Goal: Task Accomplishment & Management: Complete application form

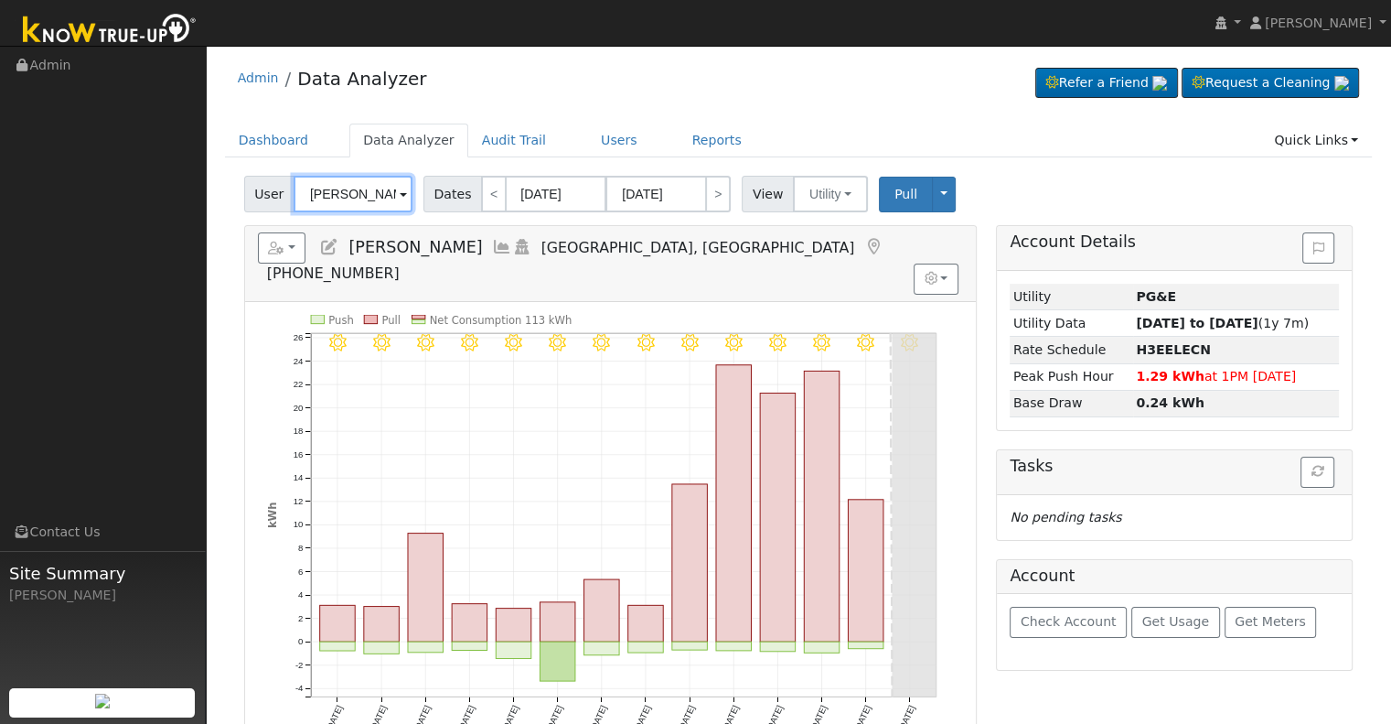
click at [340, 196] on input "[PERSON_NAME]" at bounding box center [353, 194] width 119 height 37
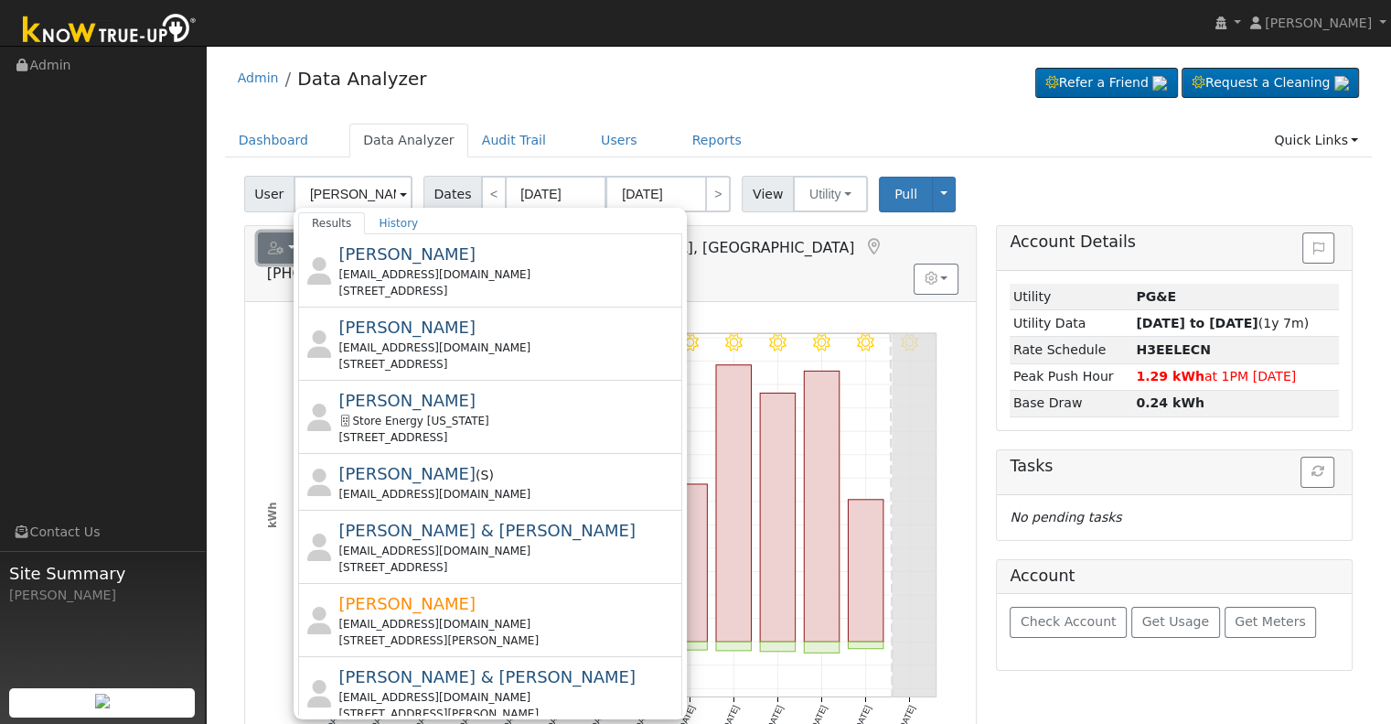
click at [278, 248] on icon "button" at bounding box center [276, 247] width 16 height 13
type input "[PERSON_NAME]"
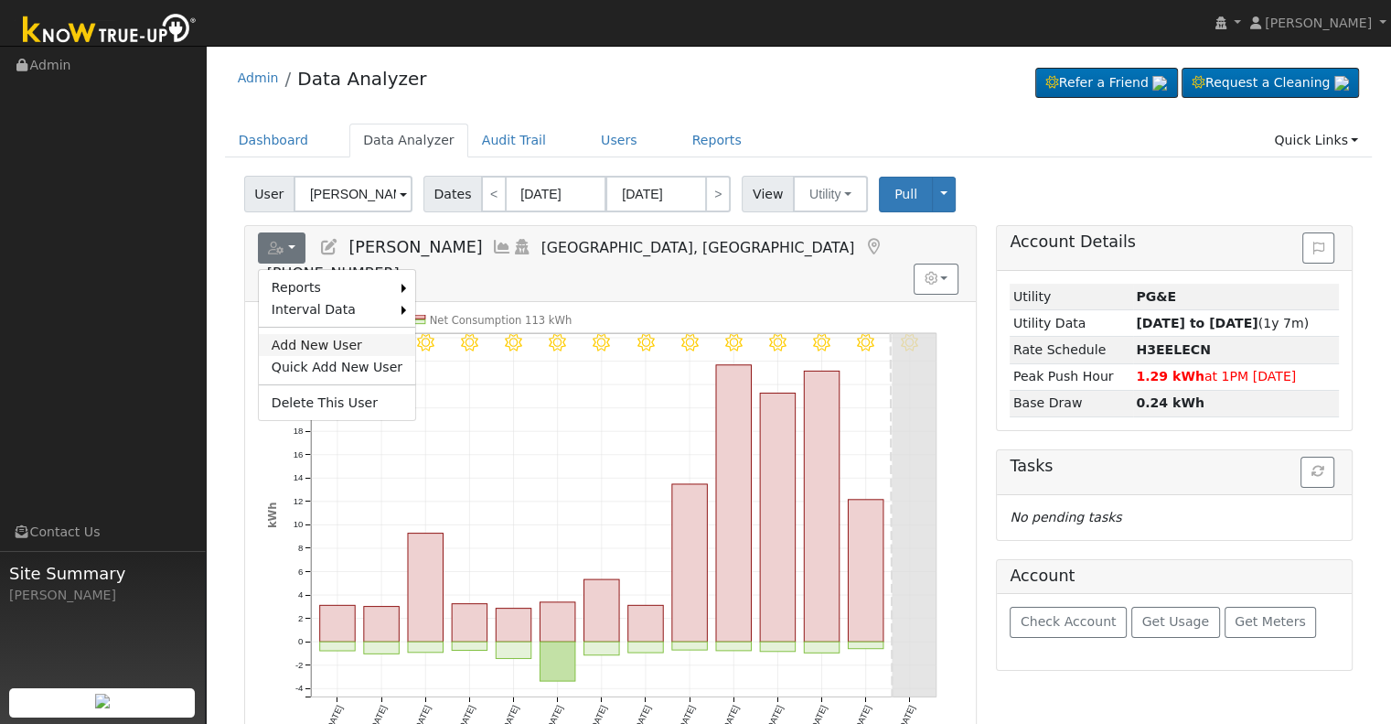
click at [294, 338] on link "Add New User" at bounding box center [337, 345] width 156 height 22
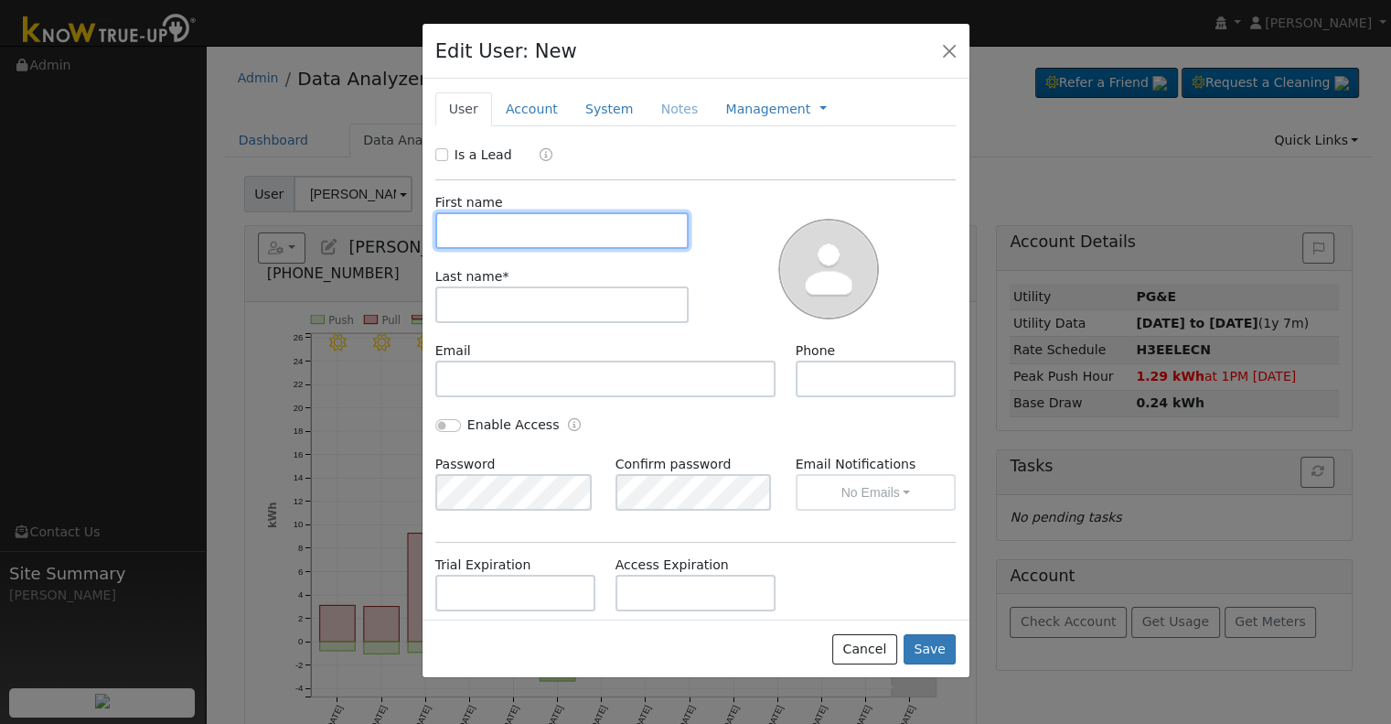
click at [516, 230] on input "text" at bounding box center [562, 230] width 254 height 37
paste input "[PERSON_NAME]"
click at [523, 230] on input "[PERSON_NAME]" at bounding box center [562, 230] width 254 height 37
drag, startPoint x: 523, startPoint y: 230, endPoint x: 509, endPoint y: 308, distance: 80.0
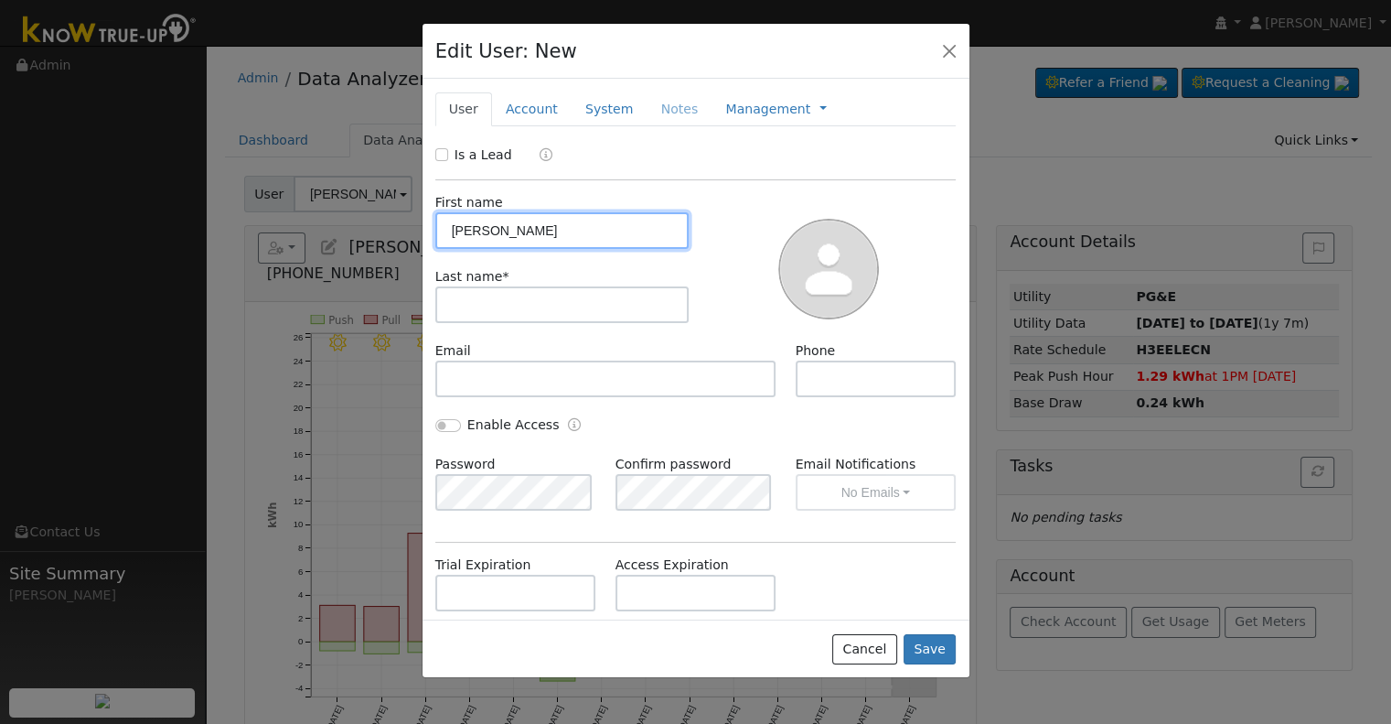
click at [509, 308] on div "First name [PERSON_NAME] Last name *" at bounding box center [562, 267] width 267 height 148
click at [512, 227] on input "[PERSON_NAME]" at bounding box center [562, 230] width 254 height 37
drag, startPoint x: 512, startPoint y: 227, endPoint x: 504, endPoint y: 279, distance: 52.8
click at [504, 279] on div "First name [PERSON_NAME] Last name *" at bounding box center [562, 267] width 267 height 148
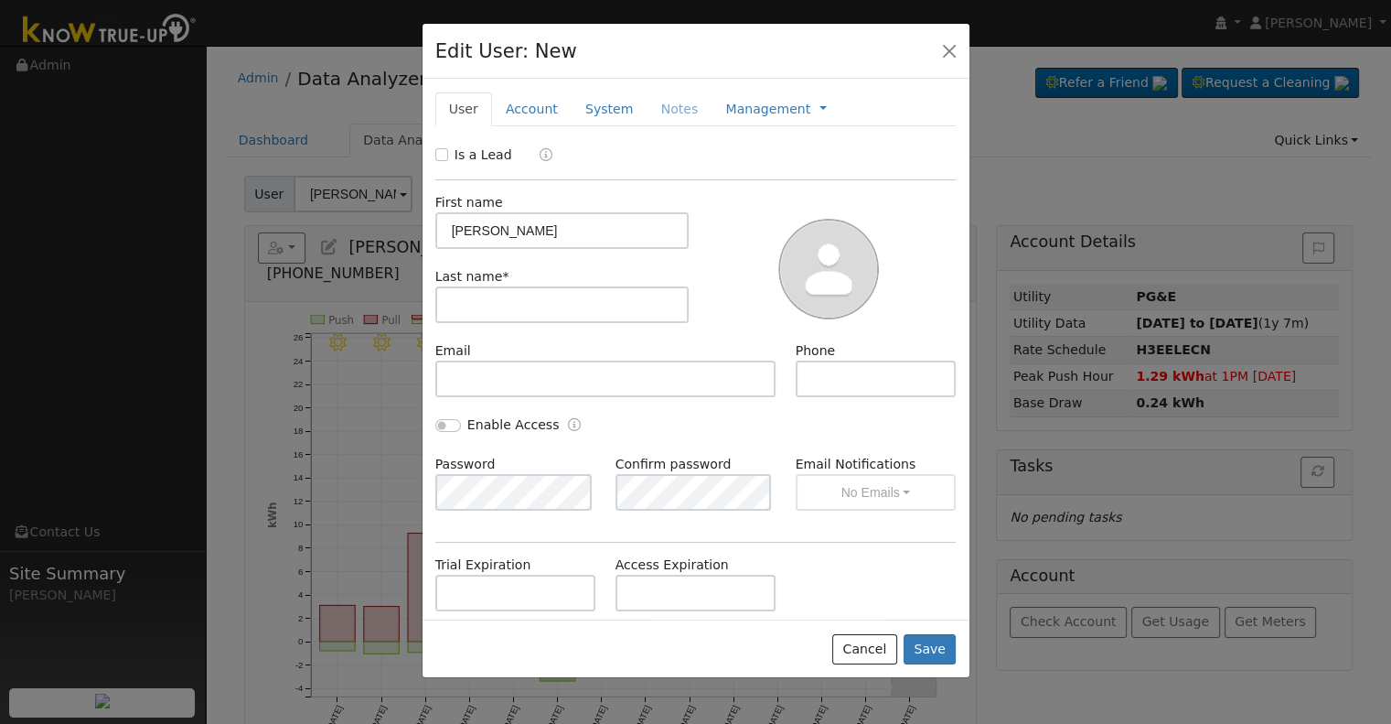
click at [531, 255] on div "First name [PERSON_NAME] Last name *" at bounding box center [562, 267] width 267 height 148
click at [523, 237] on input "[PERSON_NAME]" at bounding box center [562, 230] width 254 height 37
click at [522, 229] on input "[PERSON_NAME]" at bounding box center [562, 230] width 254 height 37
type input "[PERSON_NAME]"
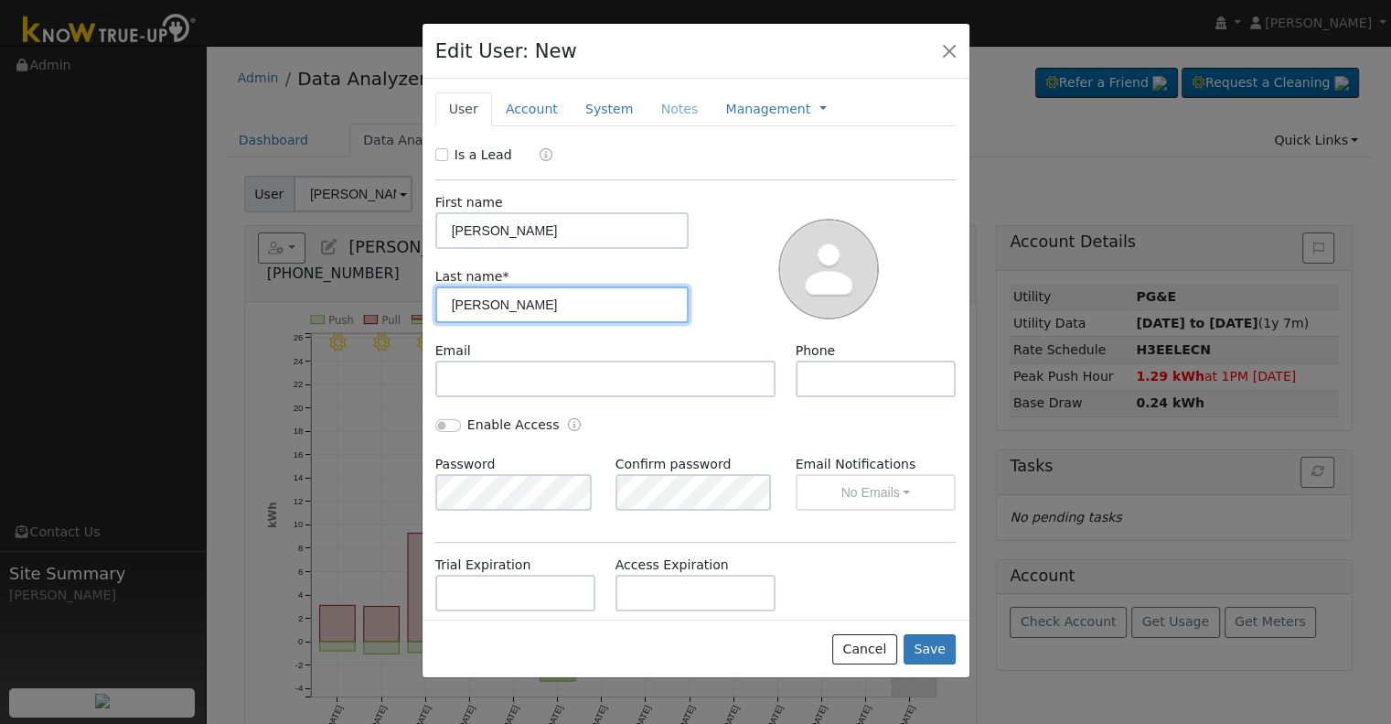
type input "[PERSON_NAME]"
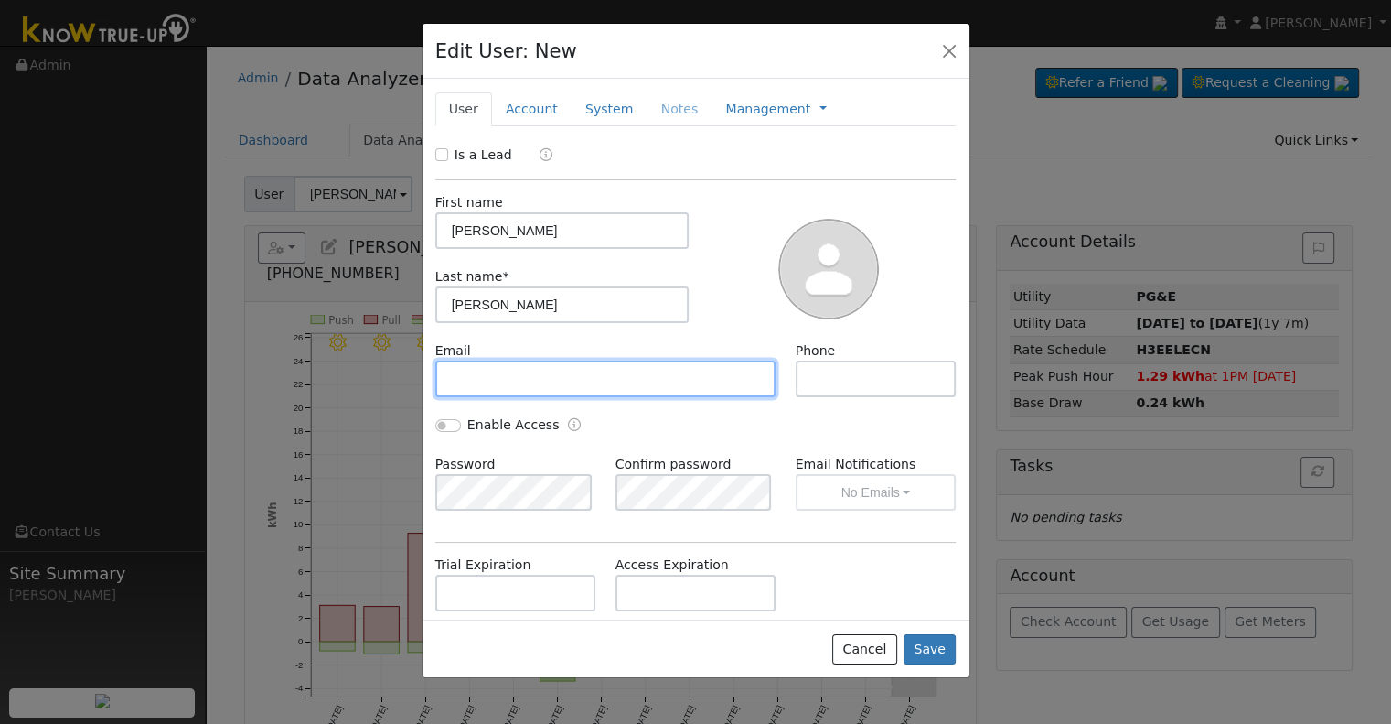
click at [545, 371] on input "text" at bounding box center [605, 378] width 341 height 37
paste input "[EMAIL_ADDRESS][DOMAIN_NAME]"
type input "[EMAIL_ADDRESS][DOMAIN_NAME]"
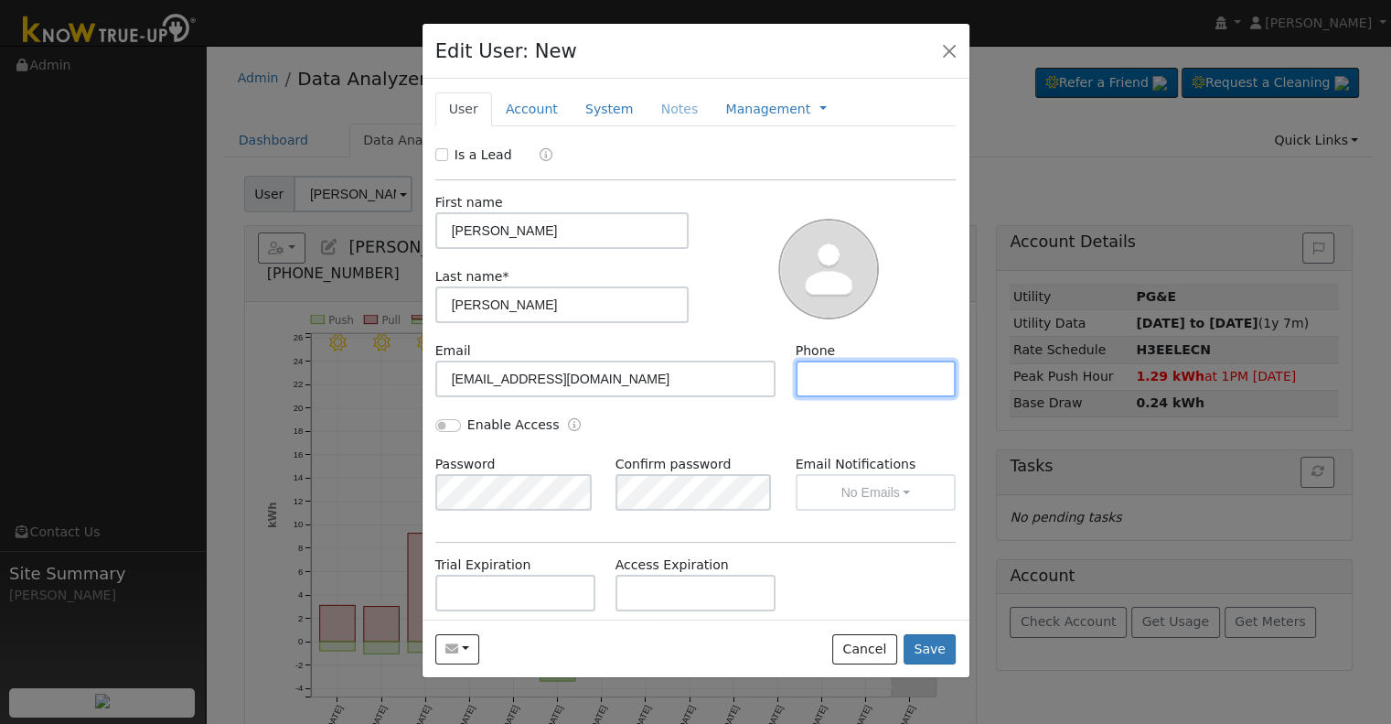
click at [871, 365] on input "text" at bounding box center [876, 378] width 161 height 37
paste input "[PHONE_NUMBER]"
type input "[PHONE_NUMBER]"
click at [521, 103] on link "Account" at bounding box center [532, 109] width 80 height 34
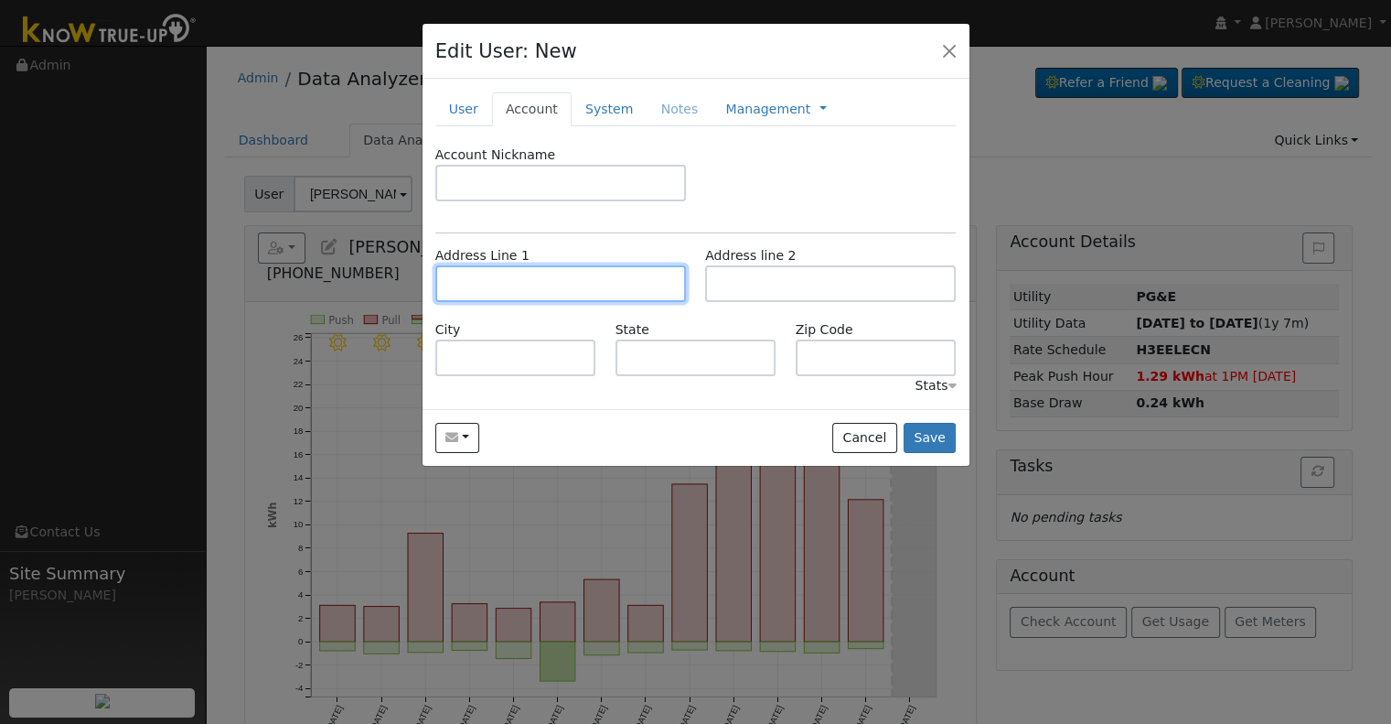
click at [566, 280] on input "text" at bounding box center [560, 283] width 251 height 37
paste input "[STREET_ADDRESS]"
type input "[STREET_ADDRESS]"
type input "[GEOGRAPHIC_DATA]"
type input "CA"
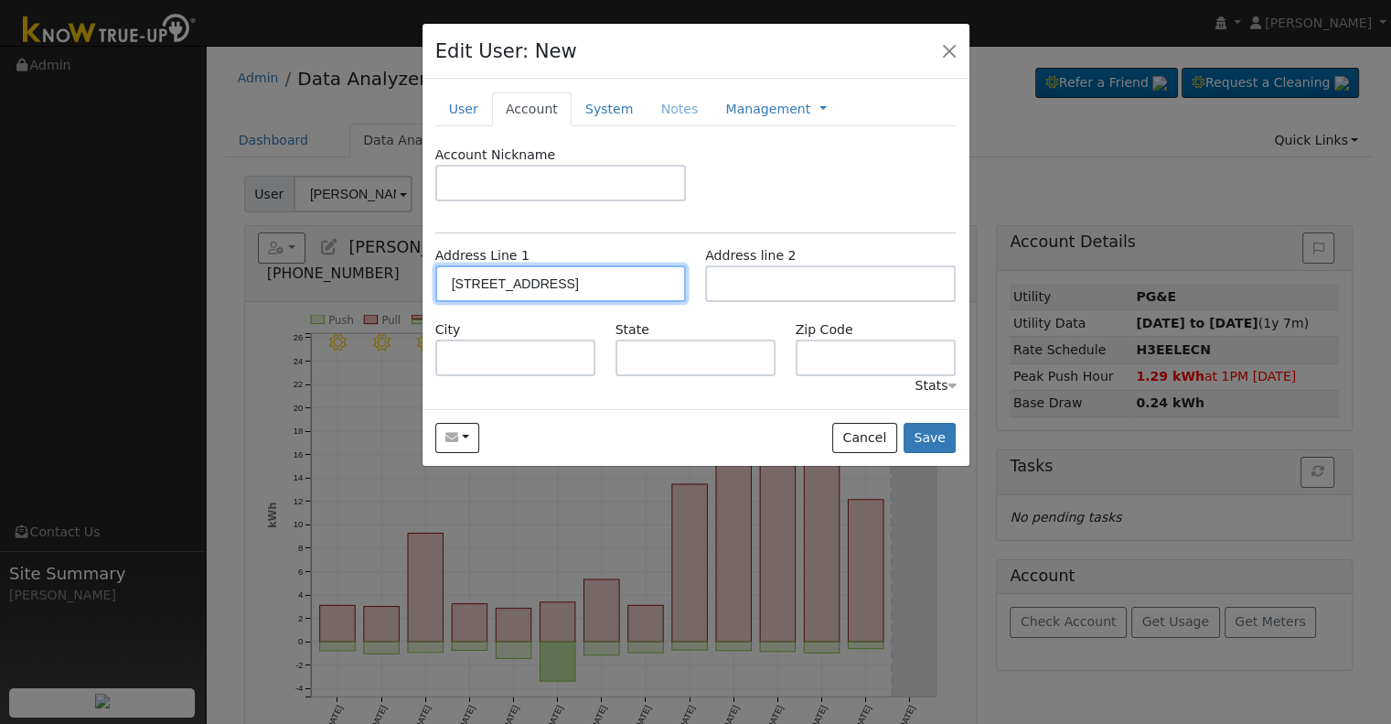
type input "93223"
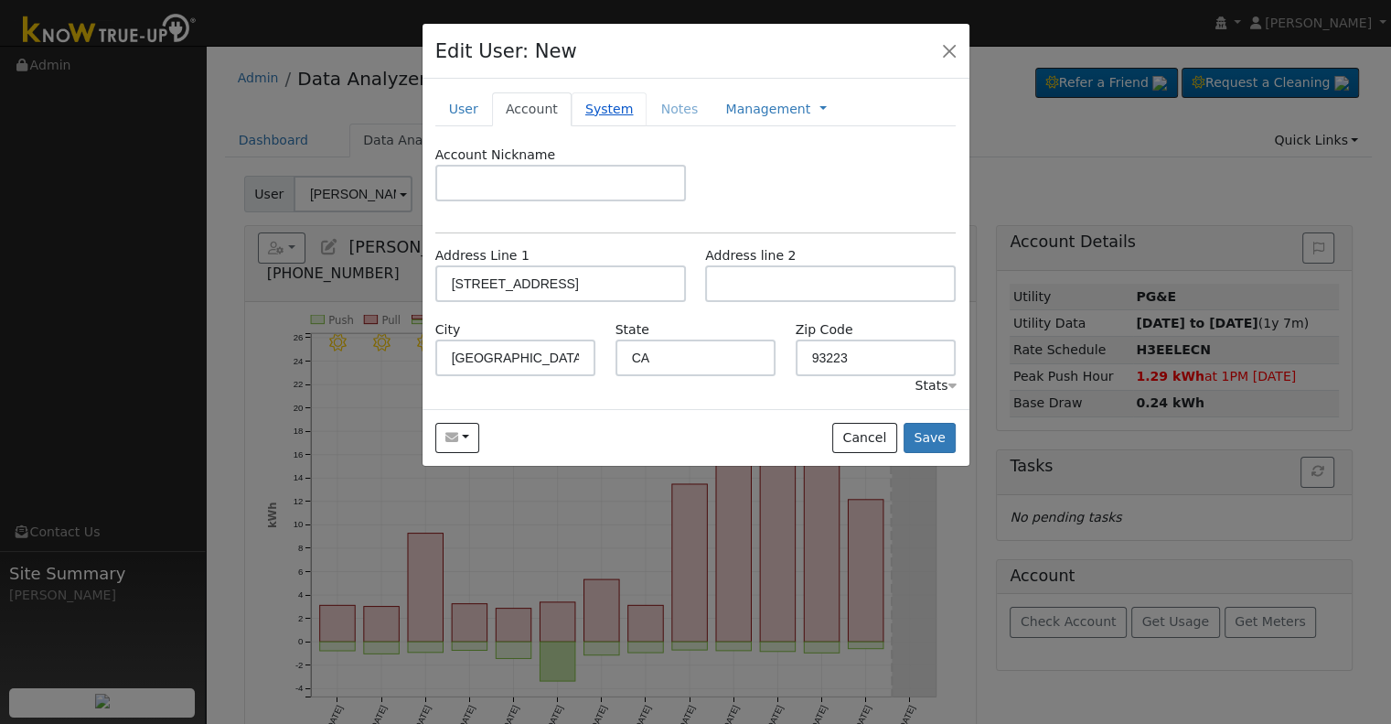
click at [593, 113] on link "System" at bounding box center [610, 109] width 76 height 34
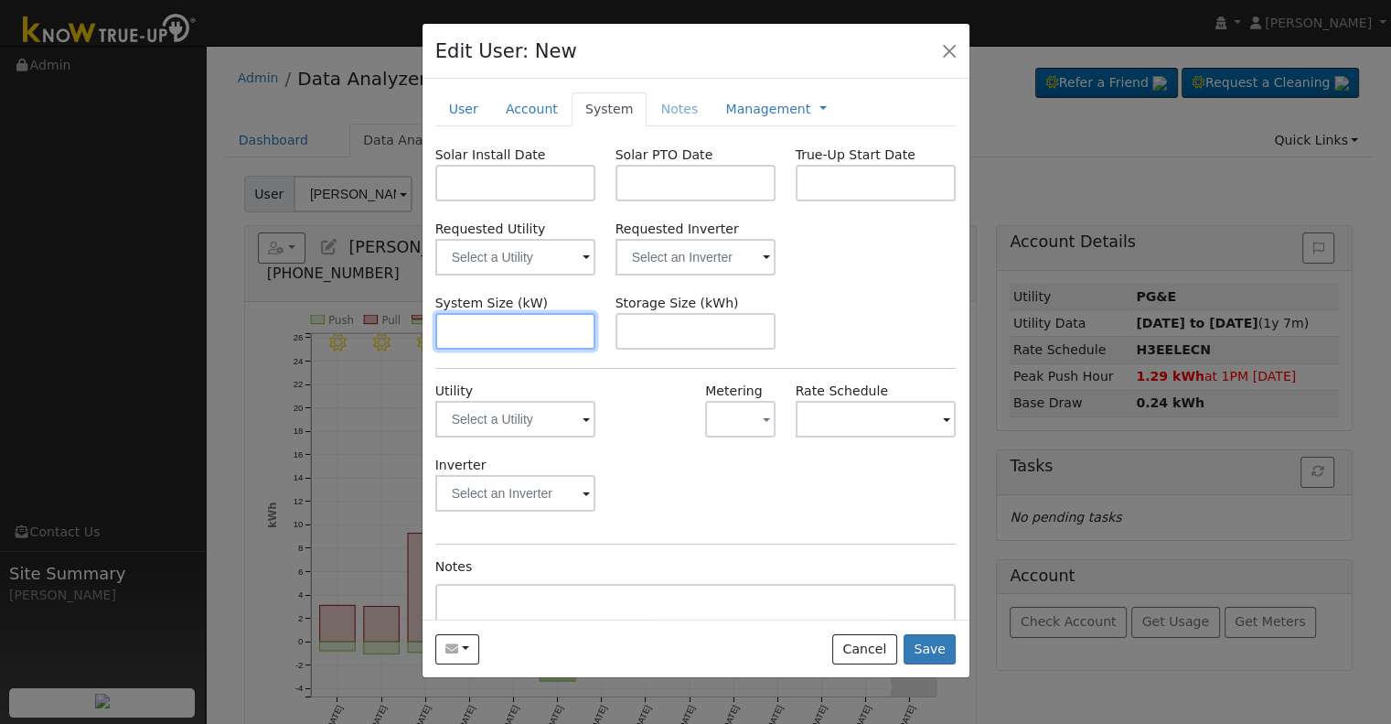
click at [490, 322] on input "text" at bounding box center [515, 331] width 161 height 37
paste input "4.510"
type input "4.5"
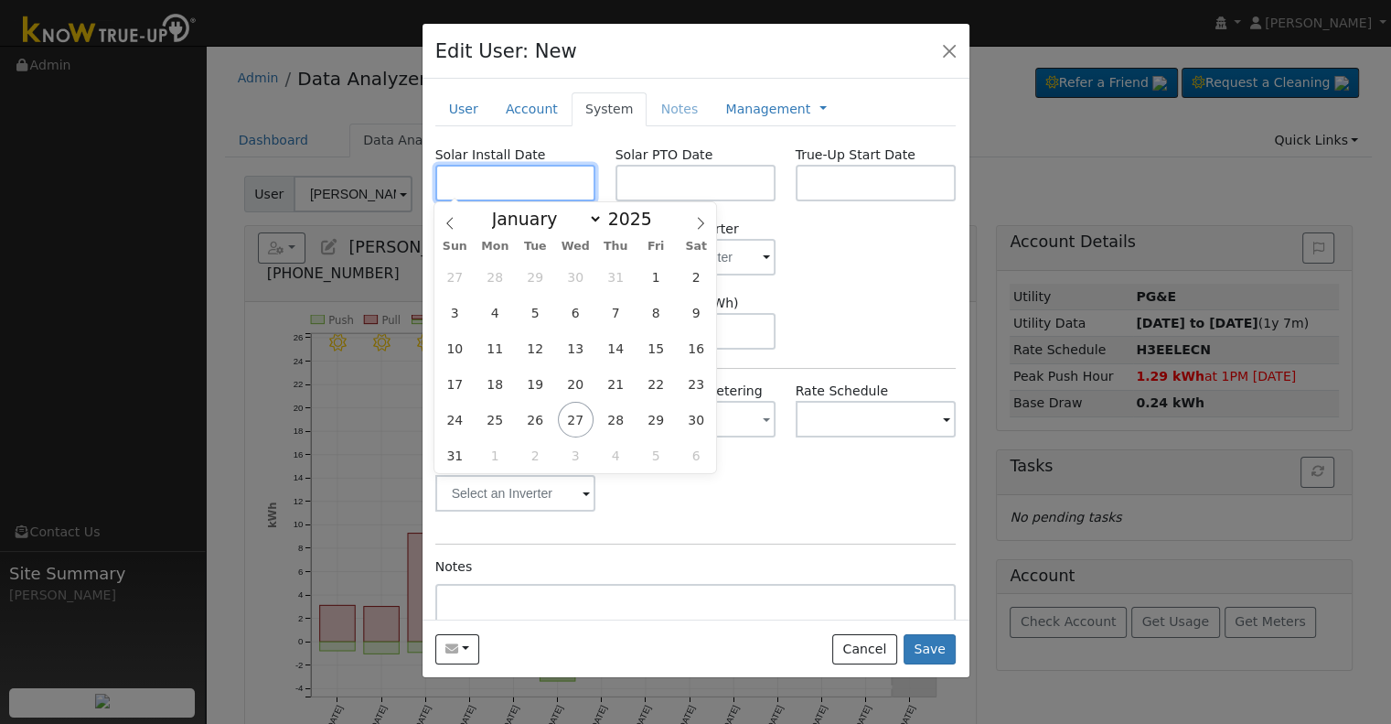
click at [545, 186] on input "text" at bounding box center [515, 183] width 161 height 37
paste input "[DATE]"
type input "[DATE]"
select select "5"
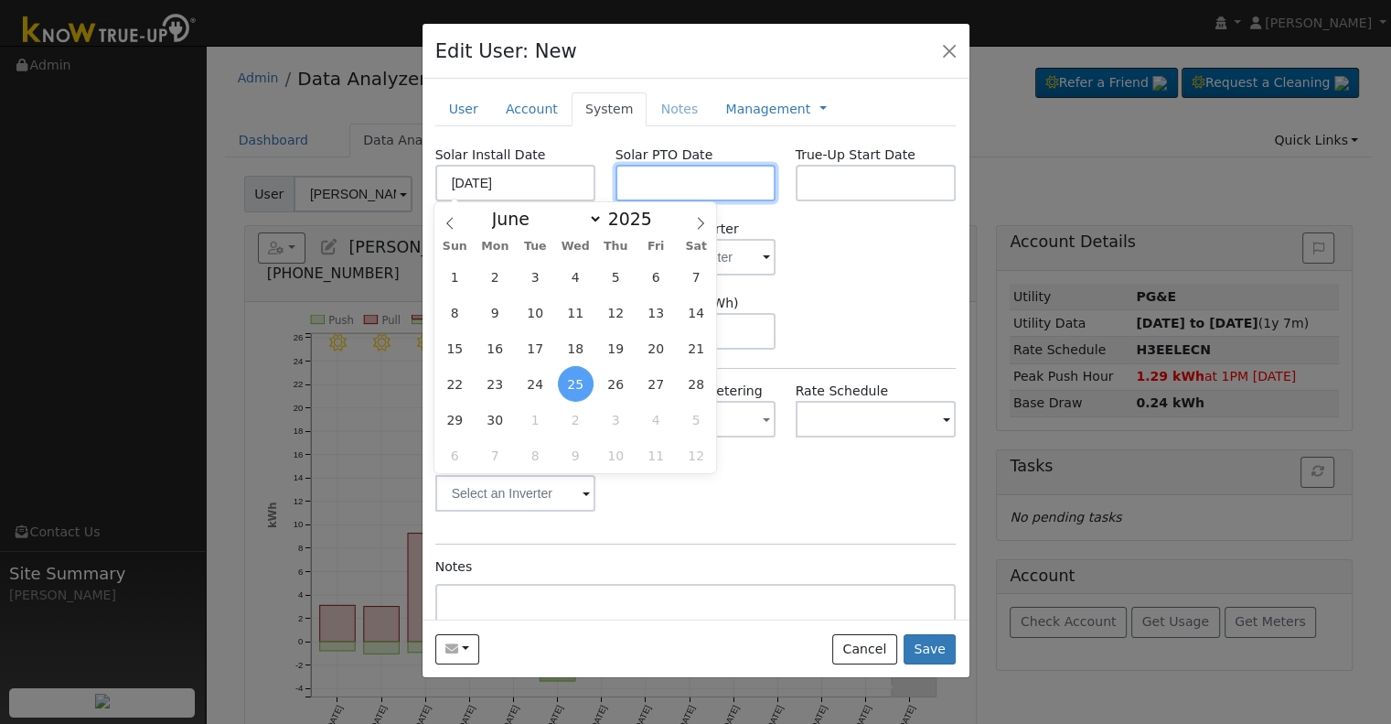
click at [713, 179] on input "text" at bounding box center [696, 183] width 161 height 37
paste input "[DATE]"
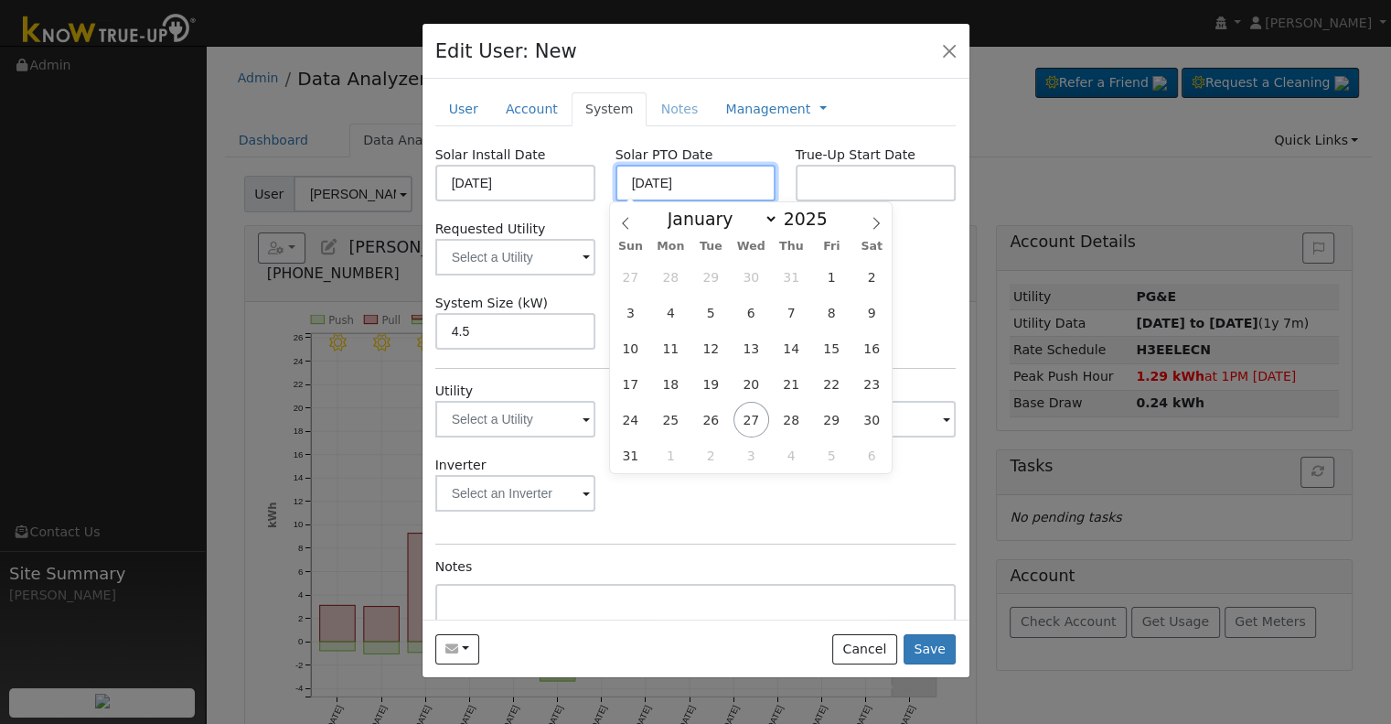
type input "[DATE]"
click at [848, 181] on input "text" at bounding box center [876, 183] width 161 height 37
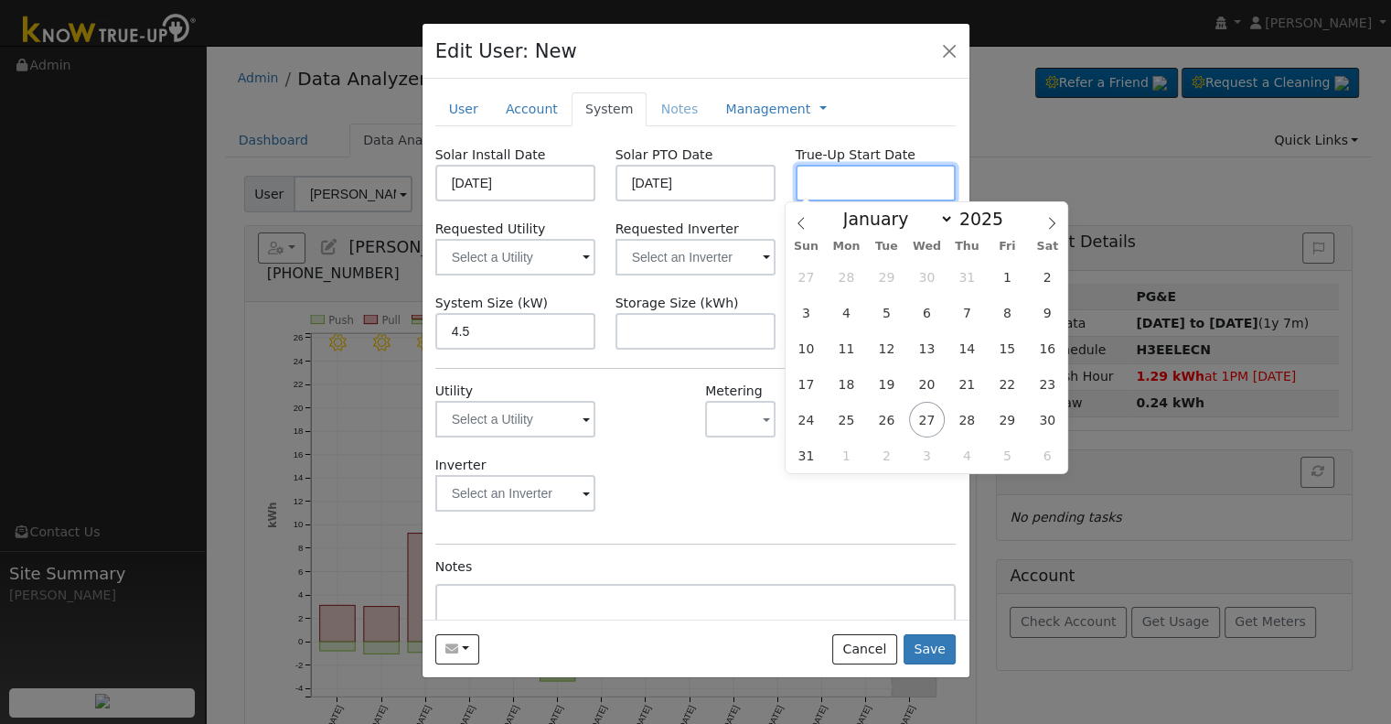
paste input "[DATE]"
type input "[DATE]"
click at [596, 263] on input "text" at bounding box center [515, 257] width 161 height 37
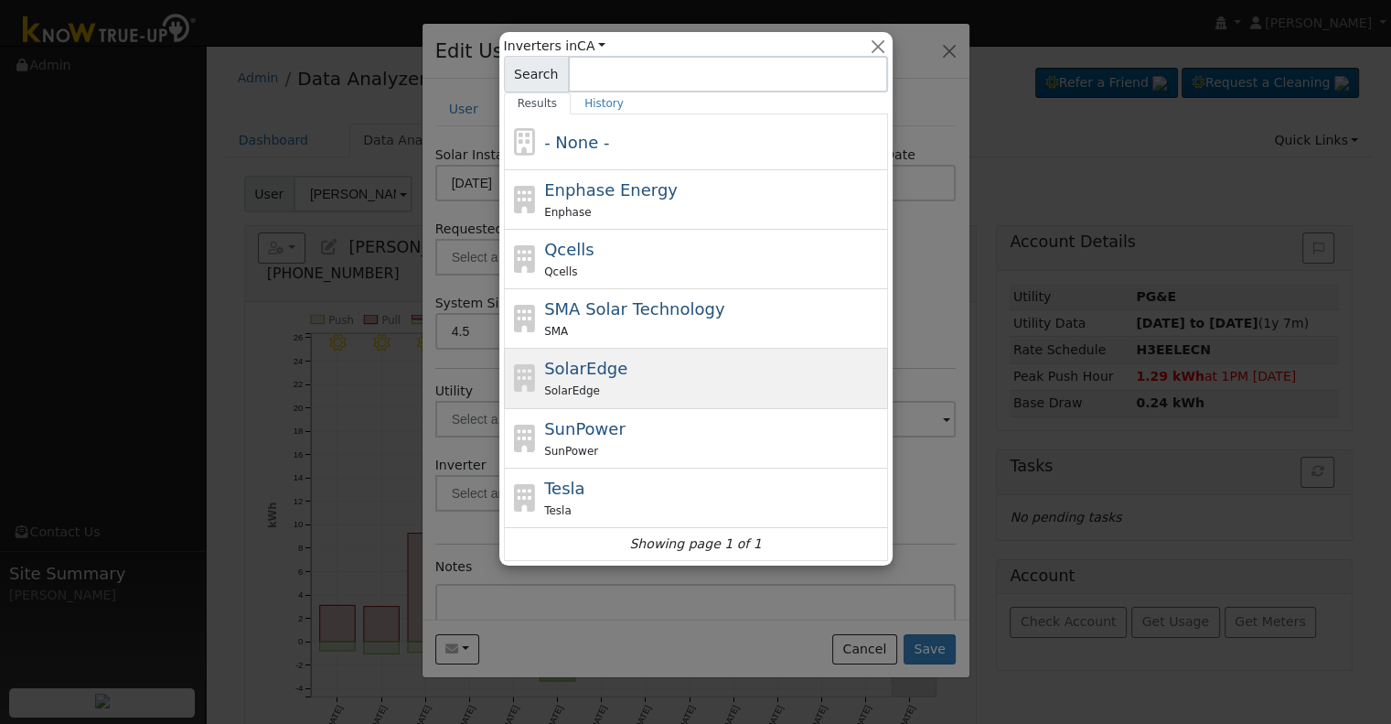
click at [638, 373] on div "SolarEdge SolarEdge" at bounding box center [713, 378] width 339 height 44
type input "SolarEdge"
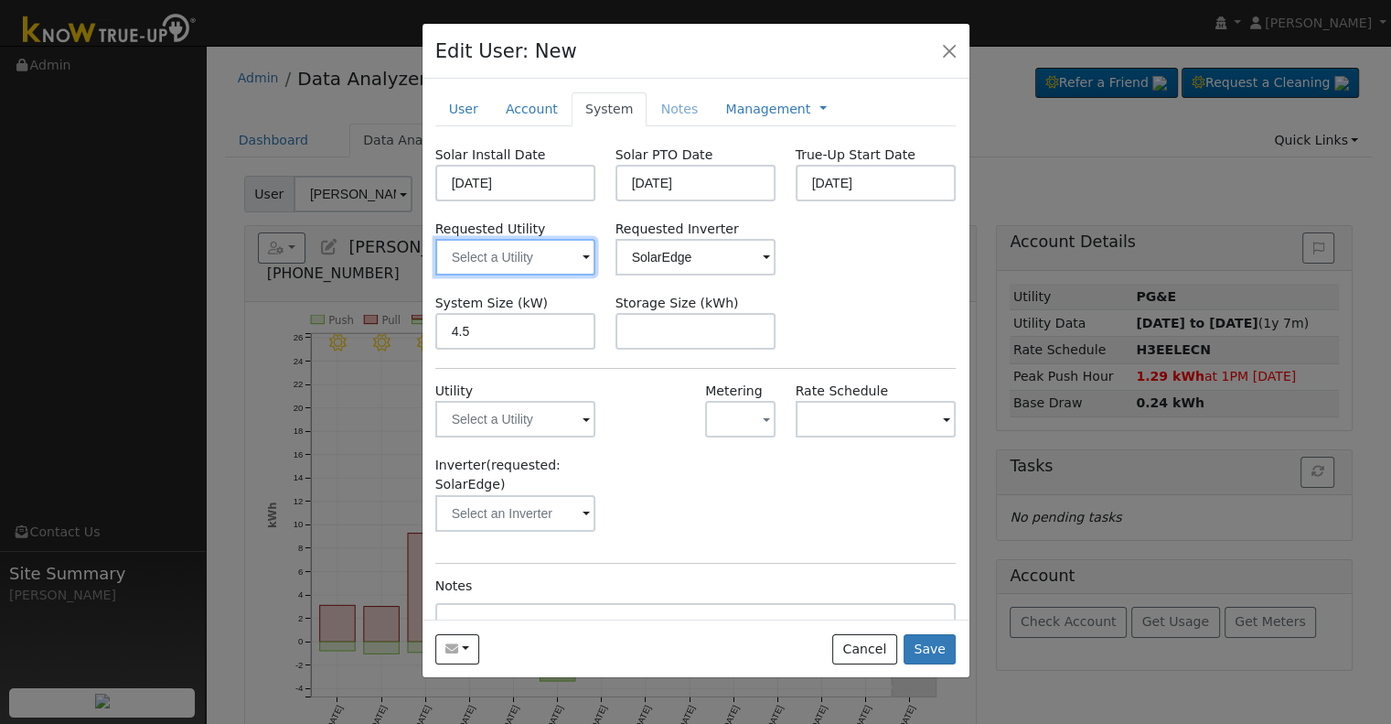
click at [501, 248] on input "text" at bounding box center [515, 257] width 161 height 37
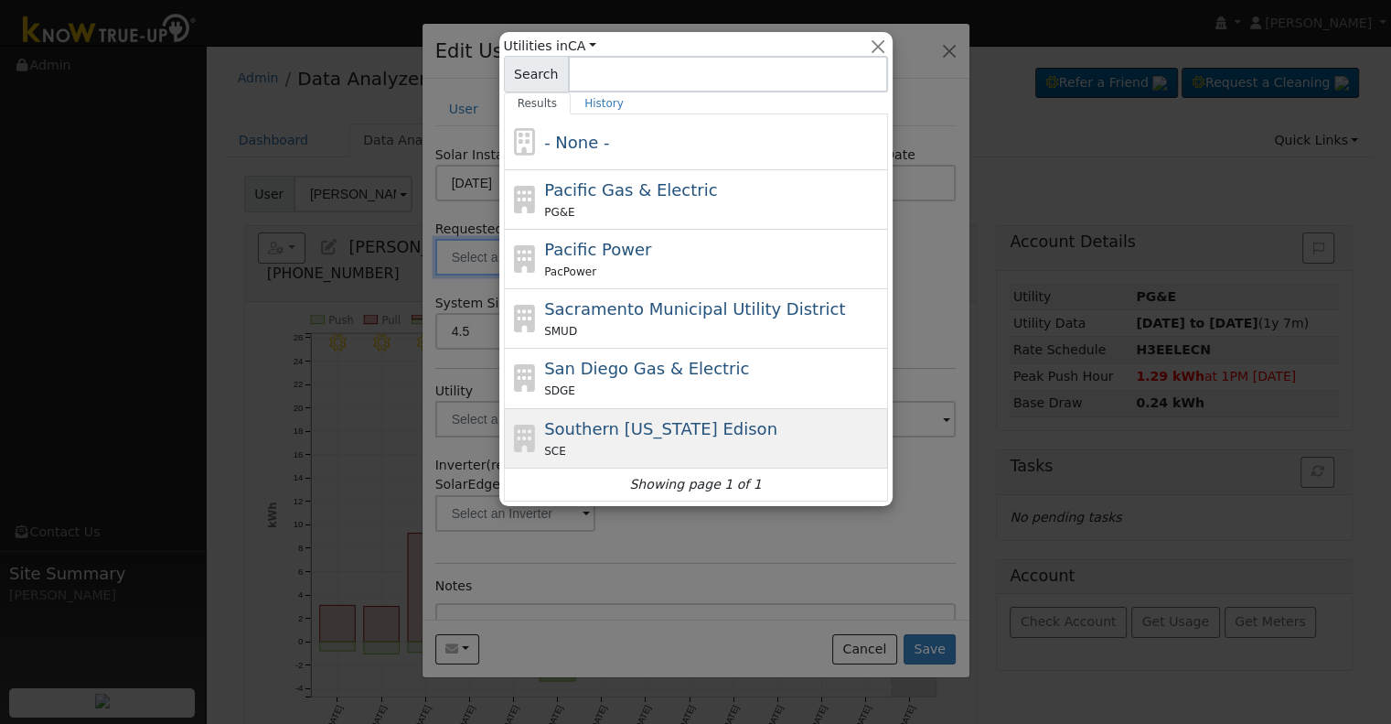
click at [627, 419] on span "Southern [US_STATE] Edison" at bounding box center [660, 428] width 233 height 19
type input "Southern [US_STATE] Edison"
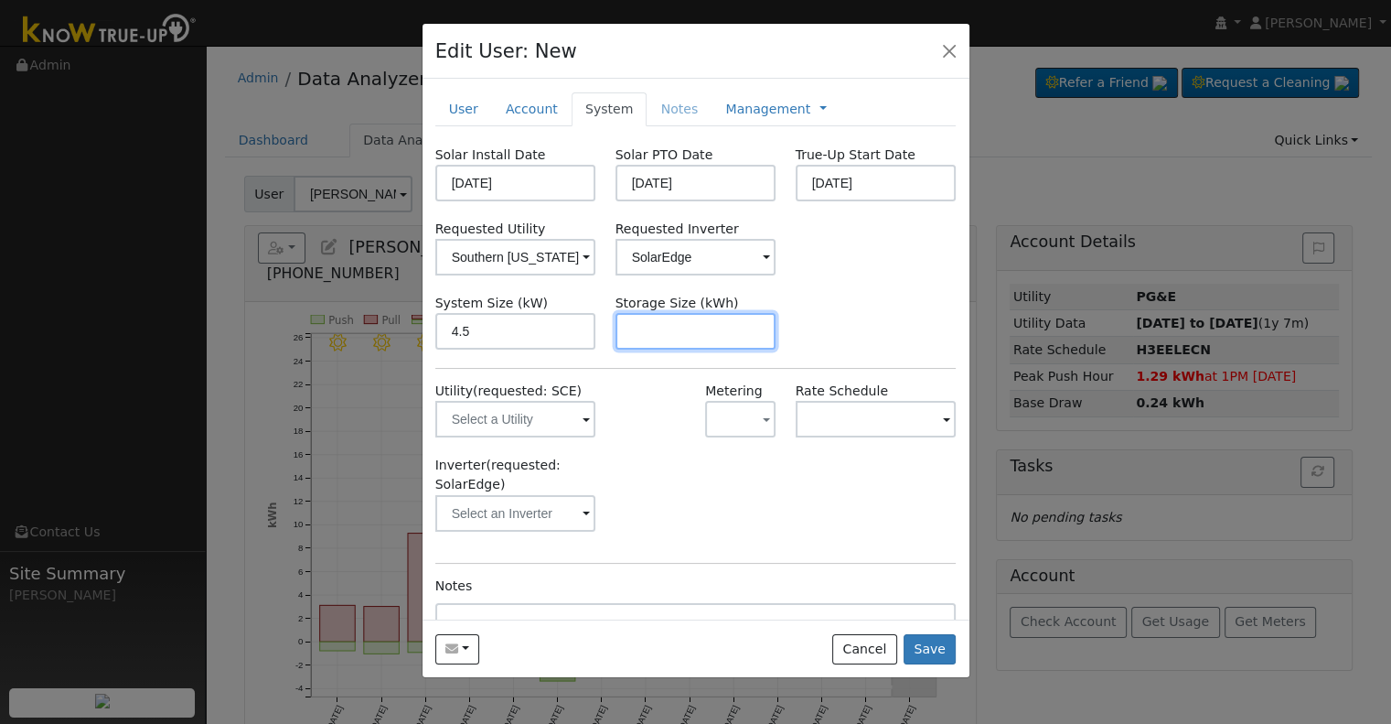
click at [713, 326] on input "text" at bounding box center [696, 331] width 161 height 37
paste input "10.00"
type input "10"
click at [728, 111] on link "Management" at bounding box center [767, 109] width 85 height 19
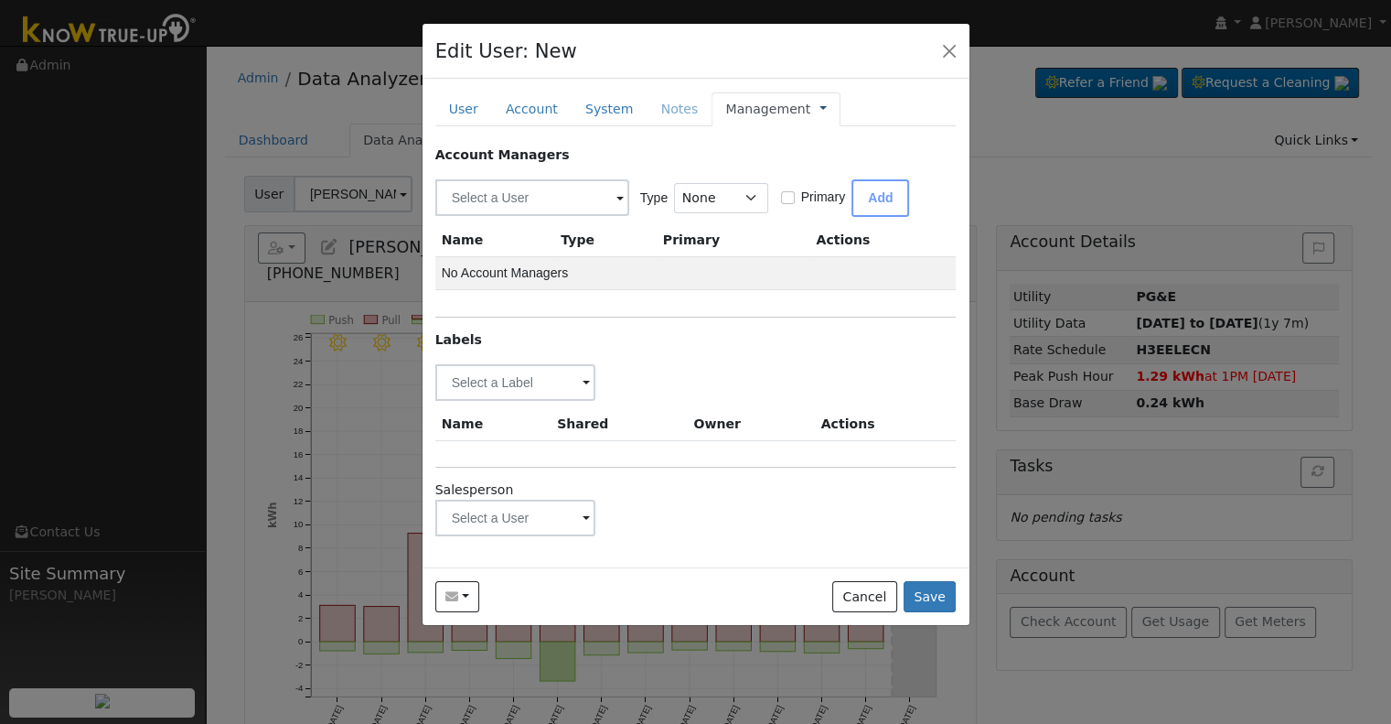
click at [820, 107] on link at bounding box center [823, 109] width 7 height 19
click at [733, 145] on div "Account Managers" at bounding box center [695, 154] width 521 height 19
click at [513, 401] on input "text" at bounding box center [515, 382] width 161 height 37
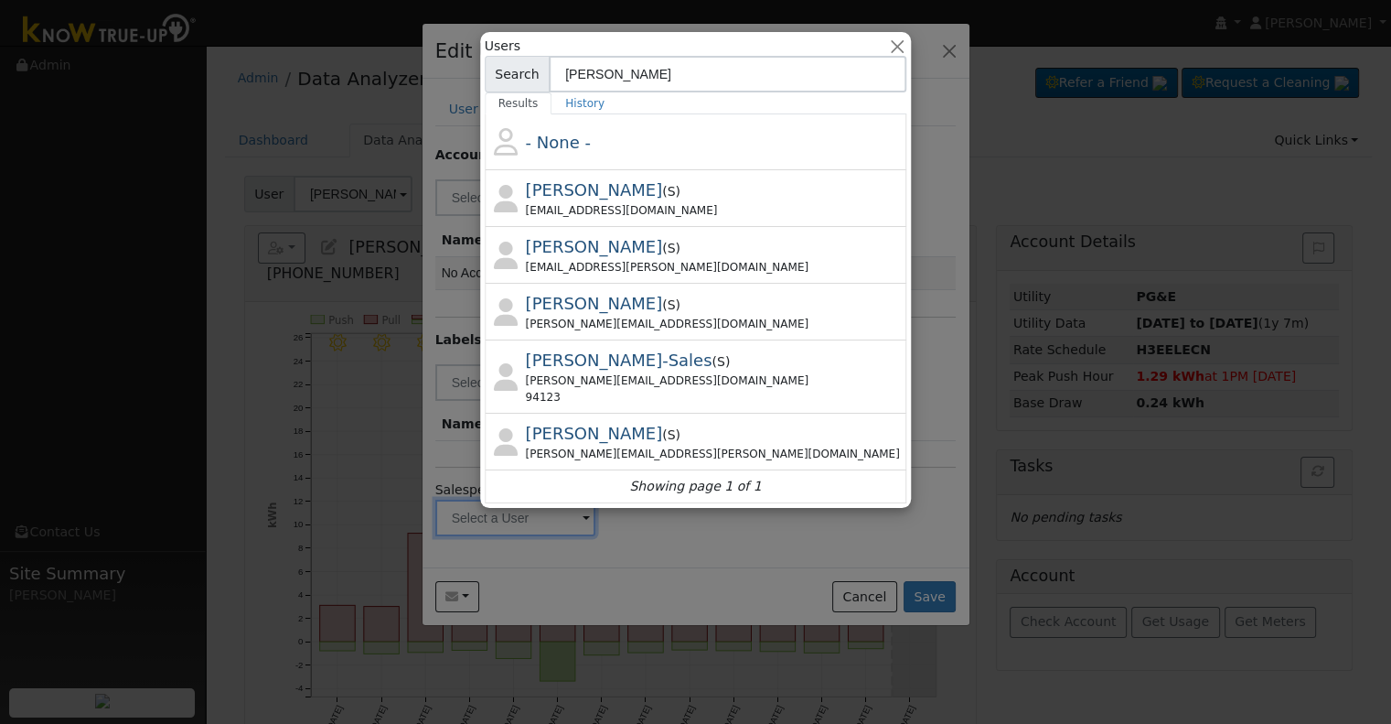
click at [646, 91] on input "[PERSON_NAME]" at bounding box center [728, 74] width 358 height 37
click at [646, 89] on input "[PERSON_NAME]" at bounding box center [728, 74] width 358 height 37
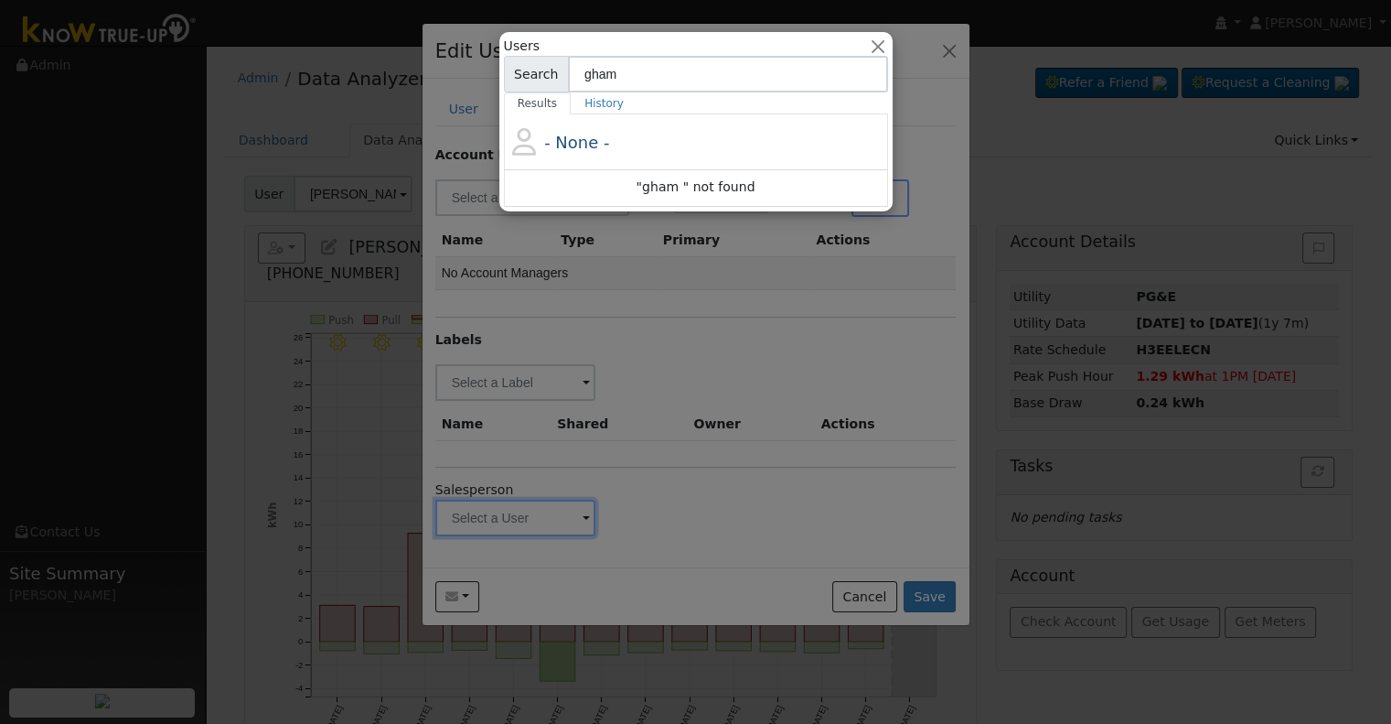
click at [616, 70] on input "gham" at bounding box center [728, 74] width 320 height 37
click at [677, 76] on input "[PERSON_NAME]" at bounding box center [728, 74] width 320 height 37
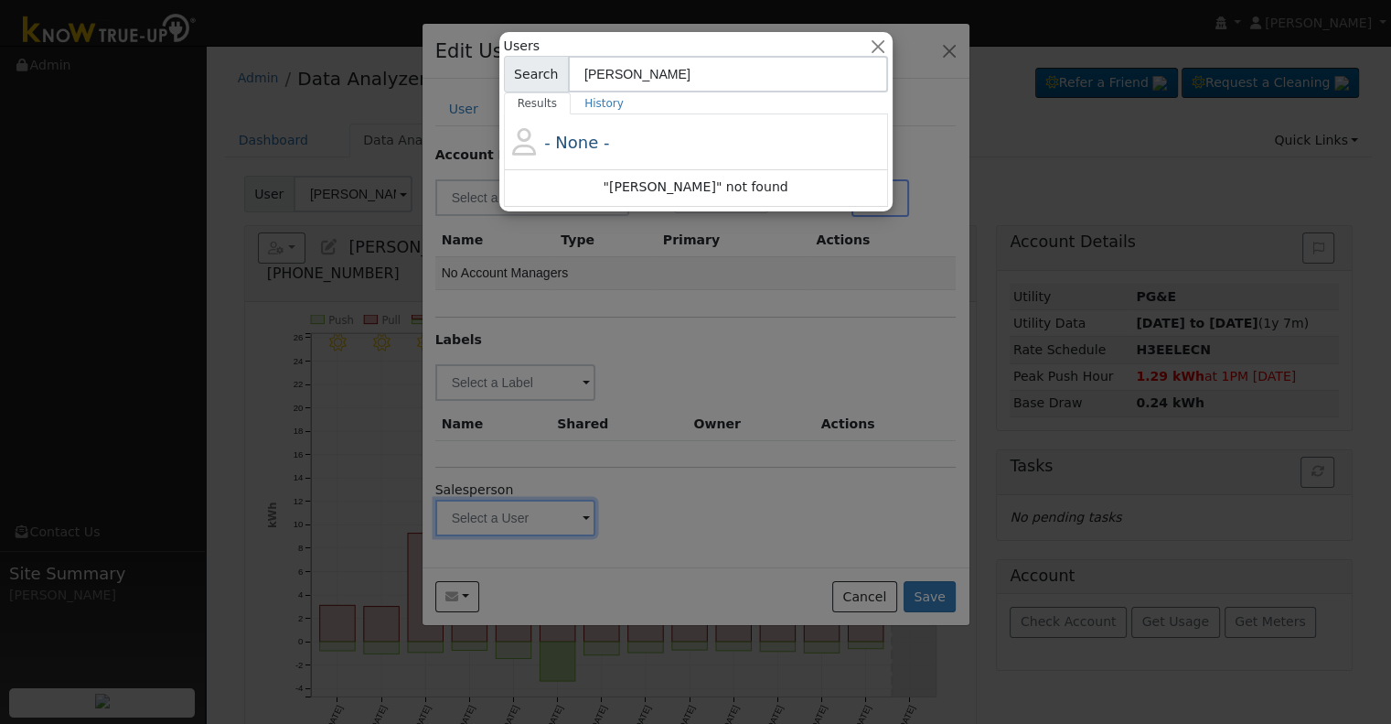
click at [677, 76] on input "[PERSON_NAME]" at bounding box center [728, 74] width 320 height 37
type input "[PERSON_NAME]"
click at [673, 337] on div at bounding box center [695, 362] width 1391 height 724
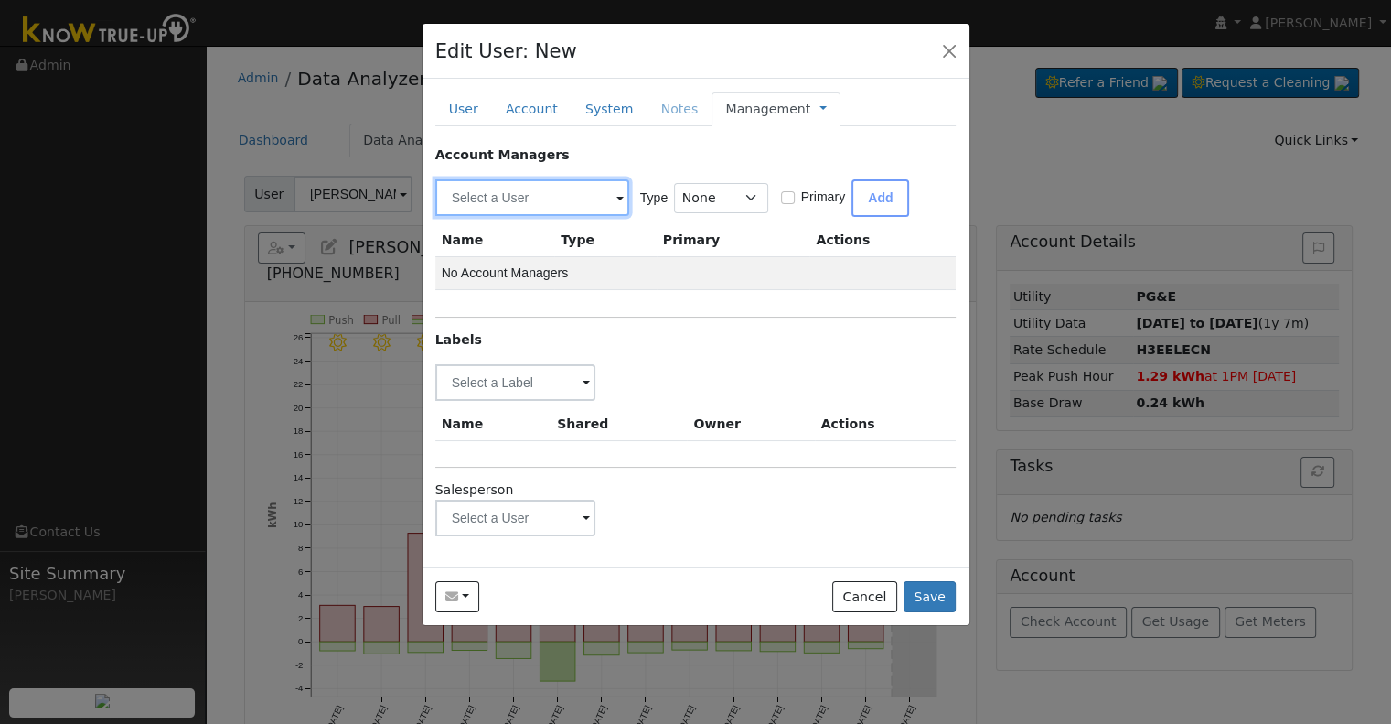
click at [537, 190] on input "text" at bounding box center [532, 197] width 194 height 37
paste input "[PERSON_NAME]"
type input "[PERSON_NAME]"
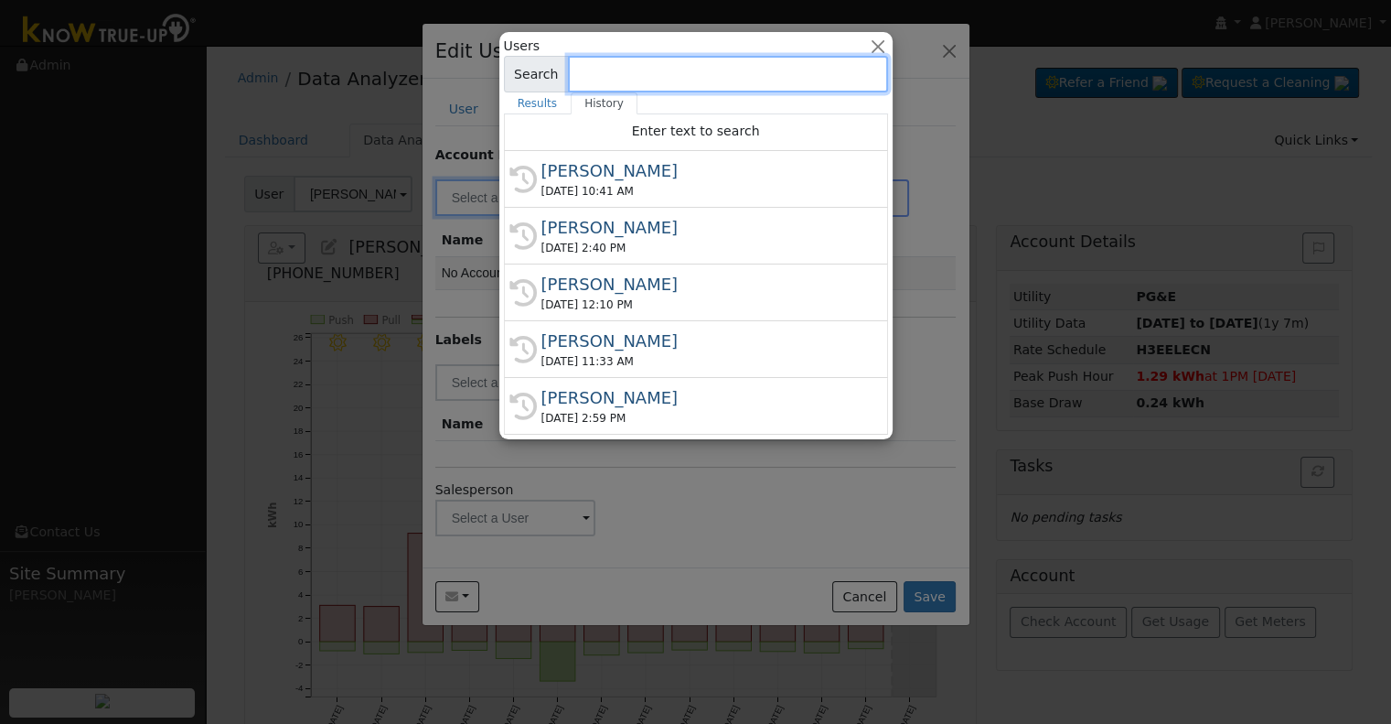
click at [650, 69] on input at bounding box center [728, 74] width 320 height 37
paste input "[PERSON_NAME]"
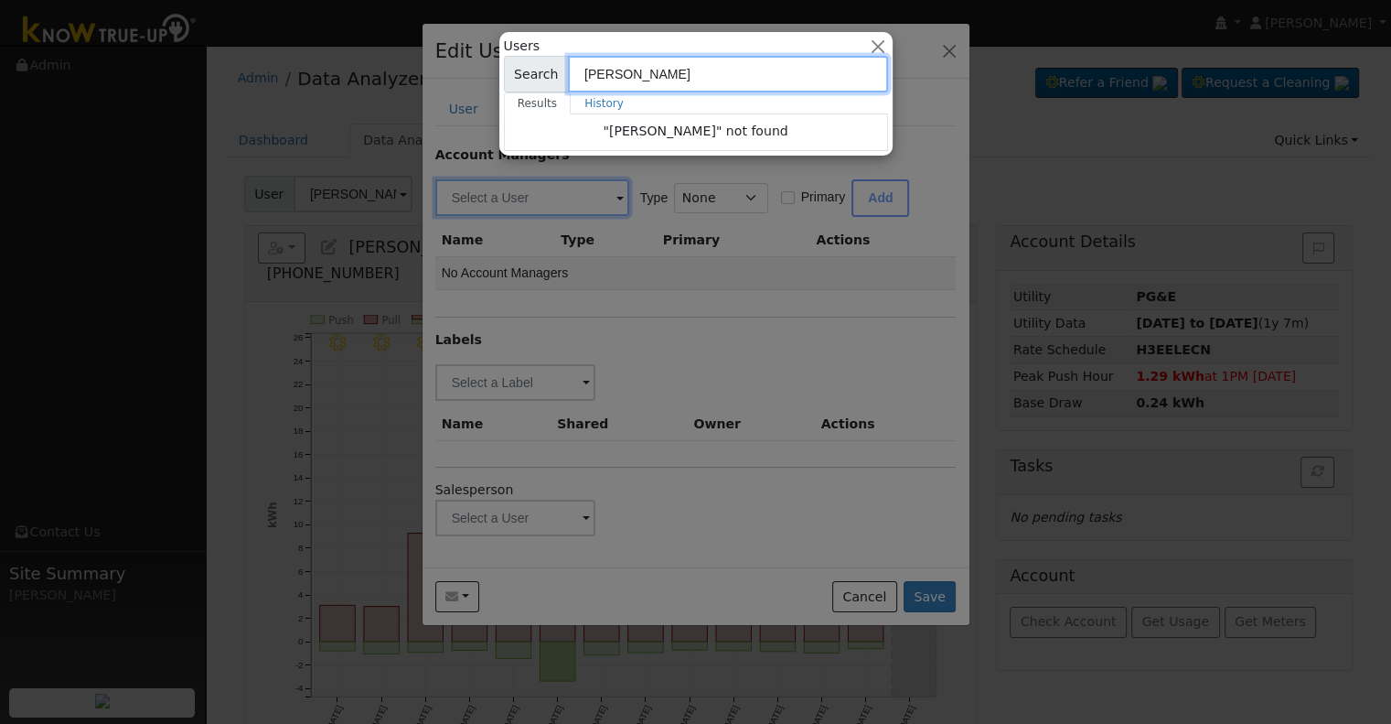
type input "[PERSON_NAME]"
click at [669, 354] on div at bounding box center [695, 362] width 1391 height 724
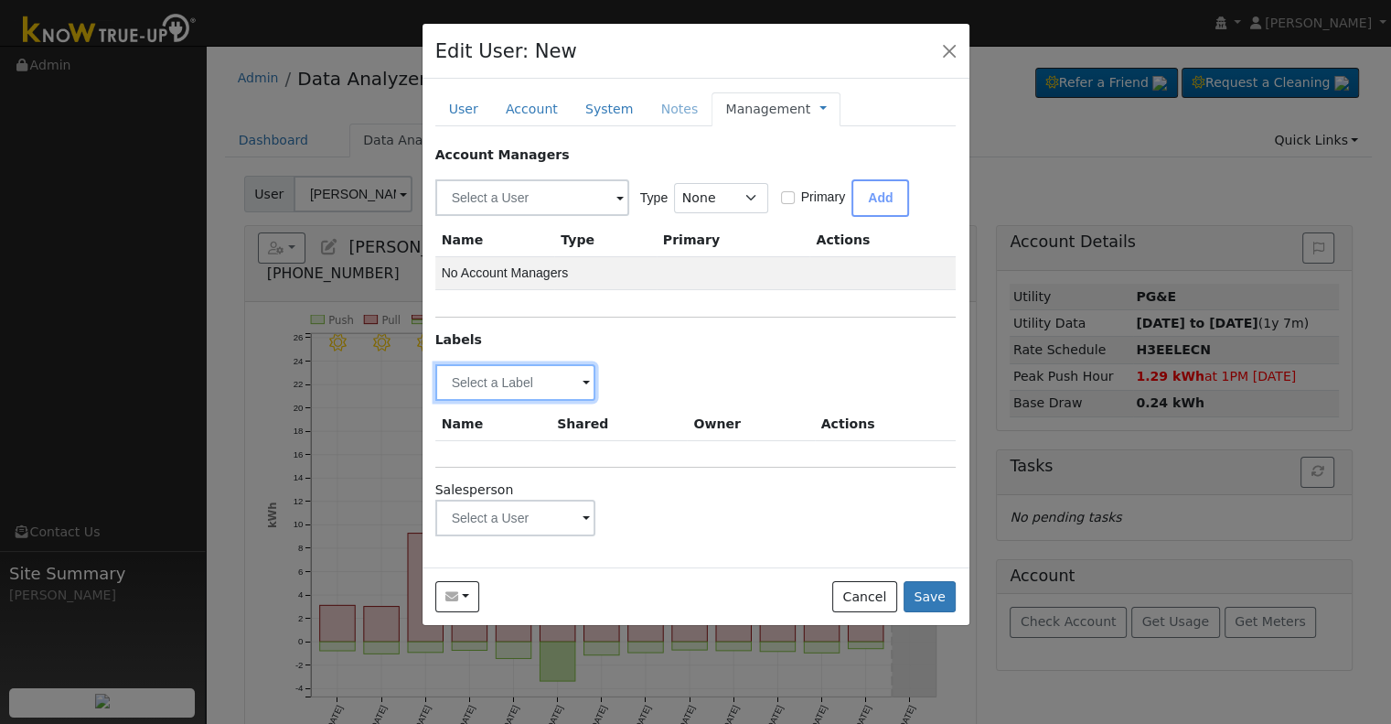
click at [509, 382] on input "text" at bounding box center [515, 382] width 161 height 37
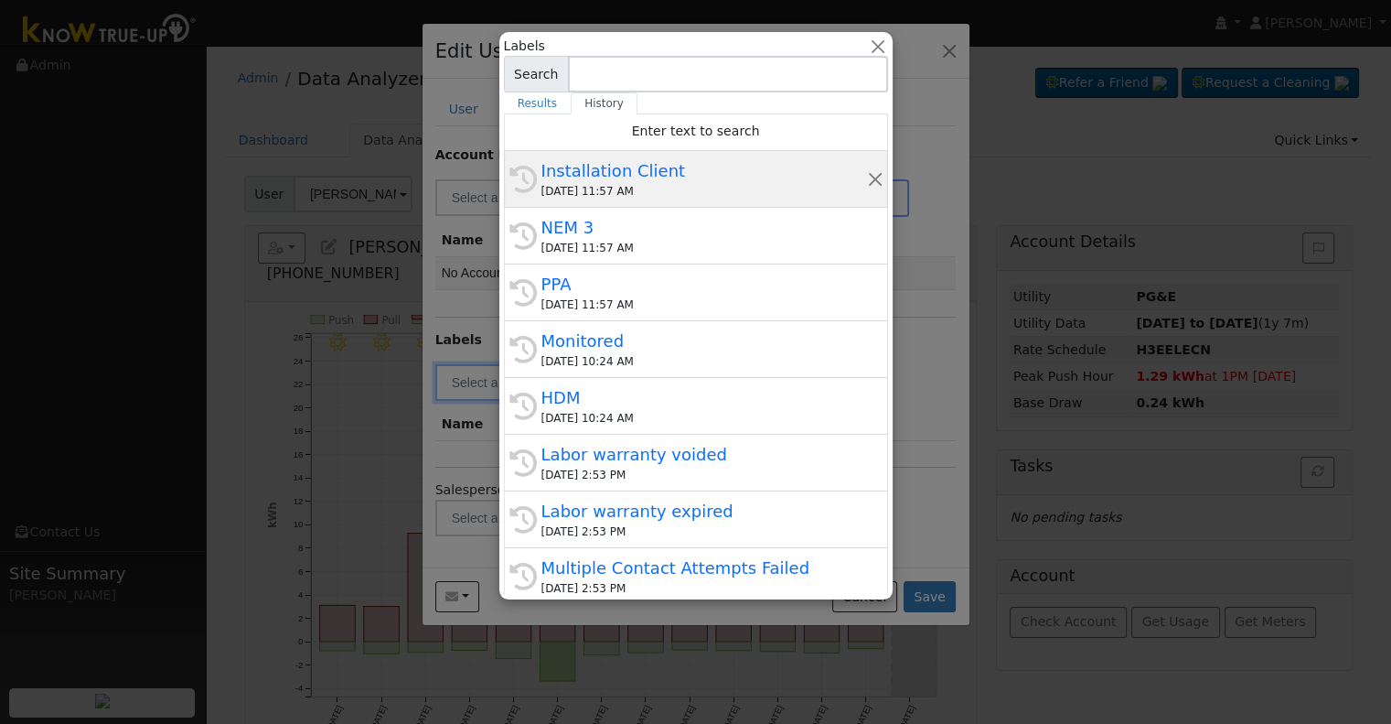
click at [652, 181] on div "Installation Client" at bounding box center [704, 170] width 326 height 25
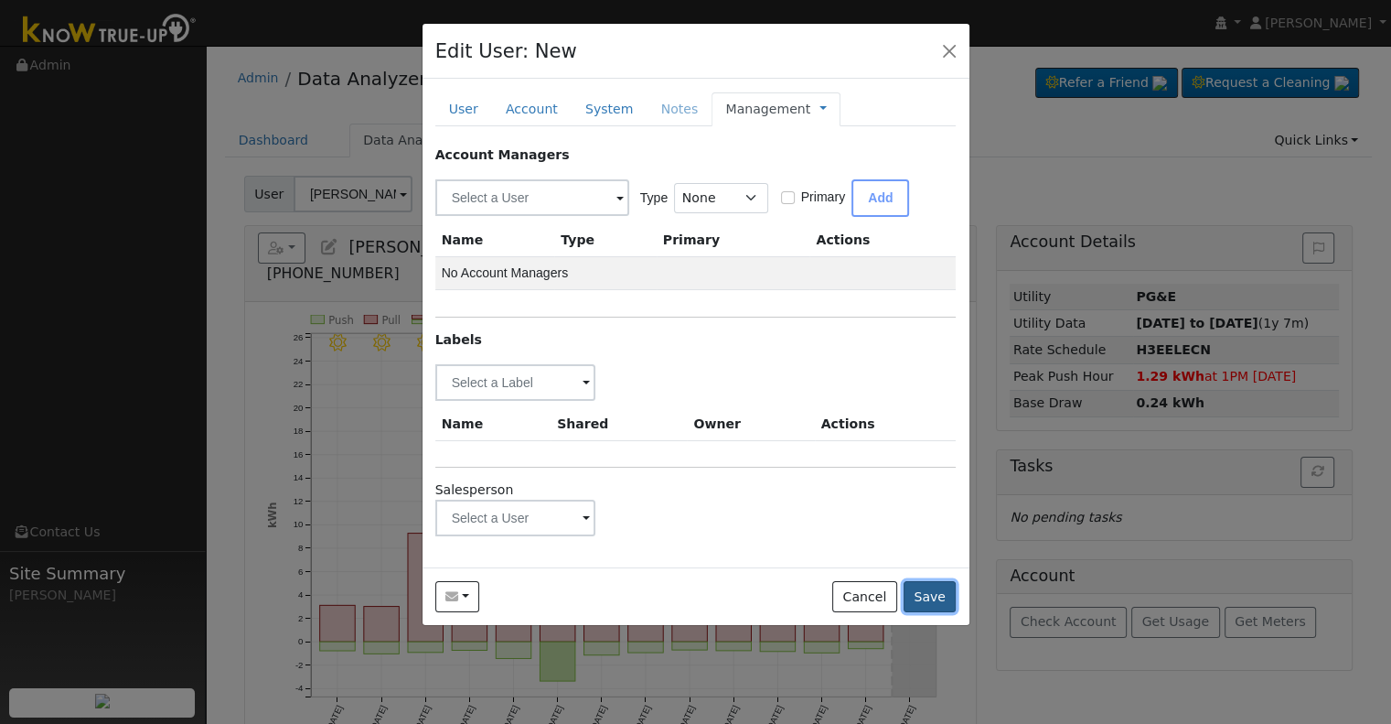
click at [938, 591] on button "Save" at bounding box center [930, 596] width 53 height 31
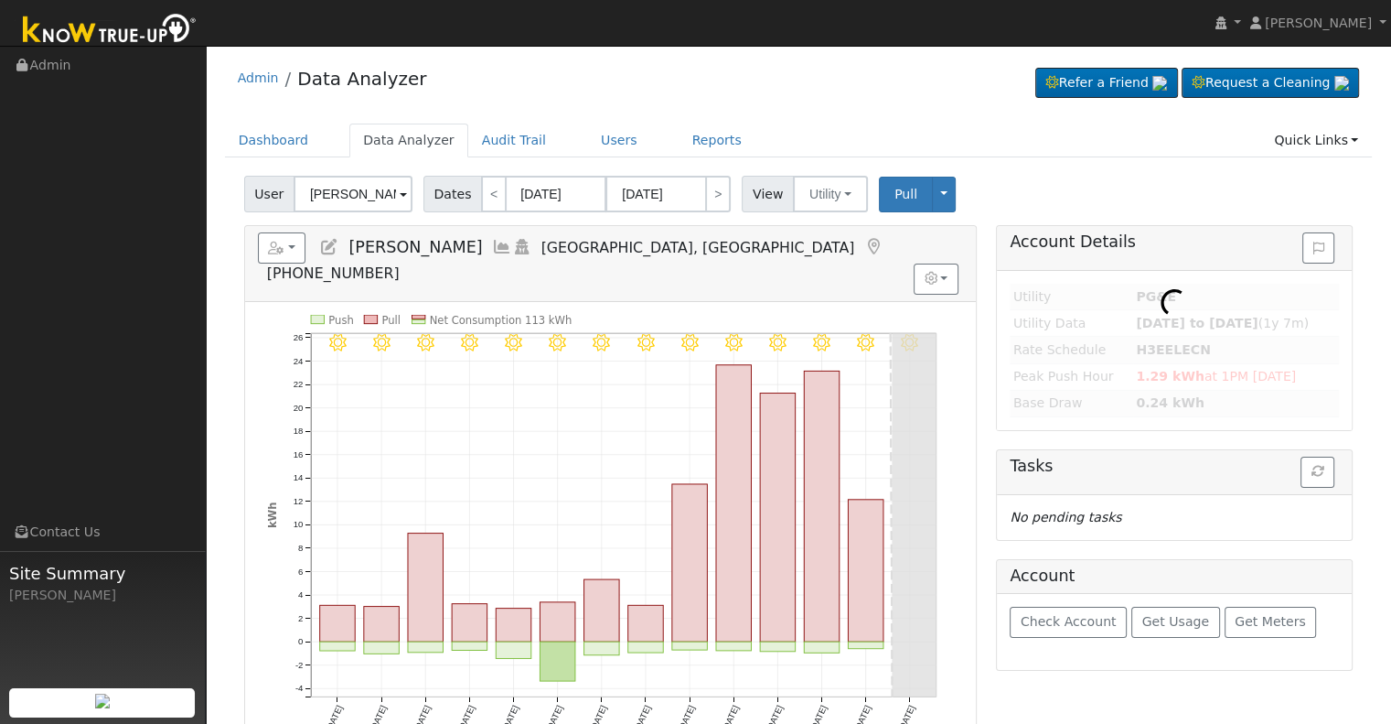
type input "[PERSON_NAME]"
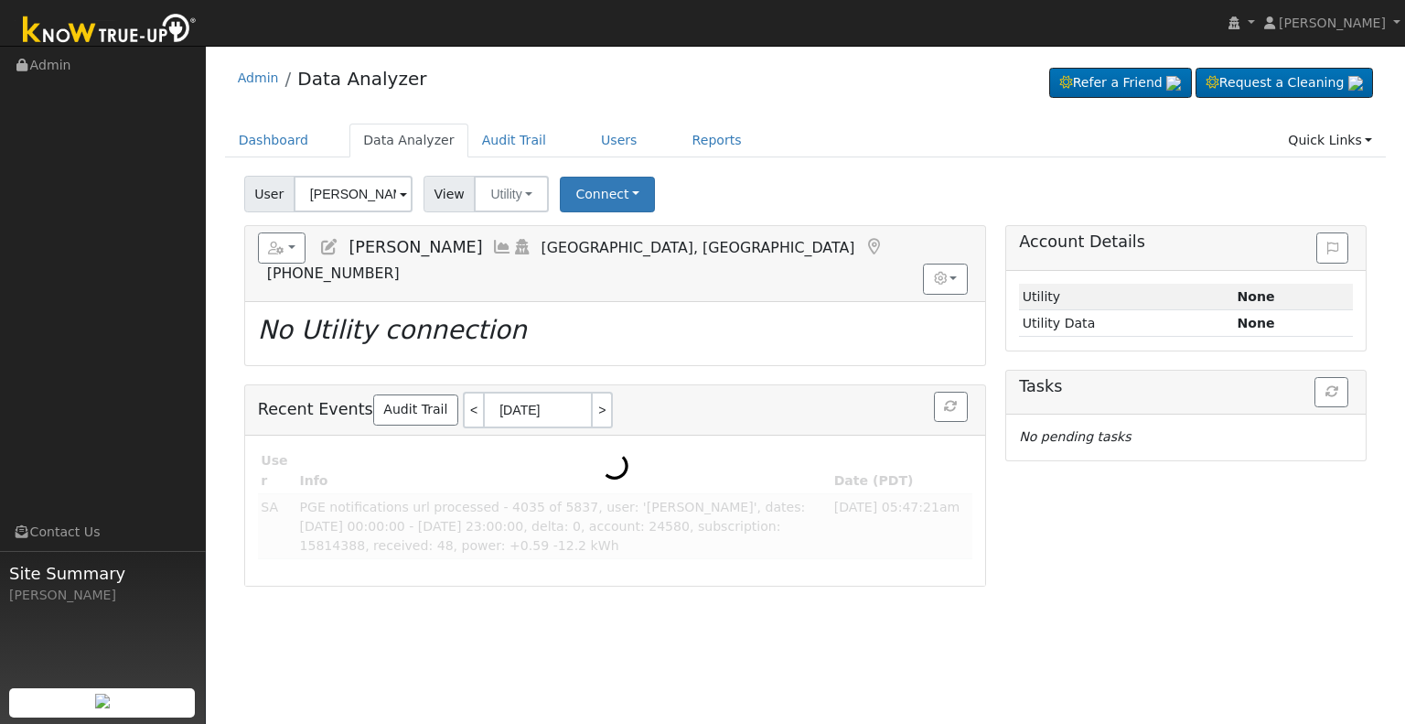
click at [328, 241] on icon at bounding box center [329, 247] width 20 height 16
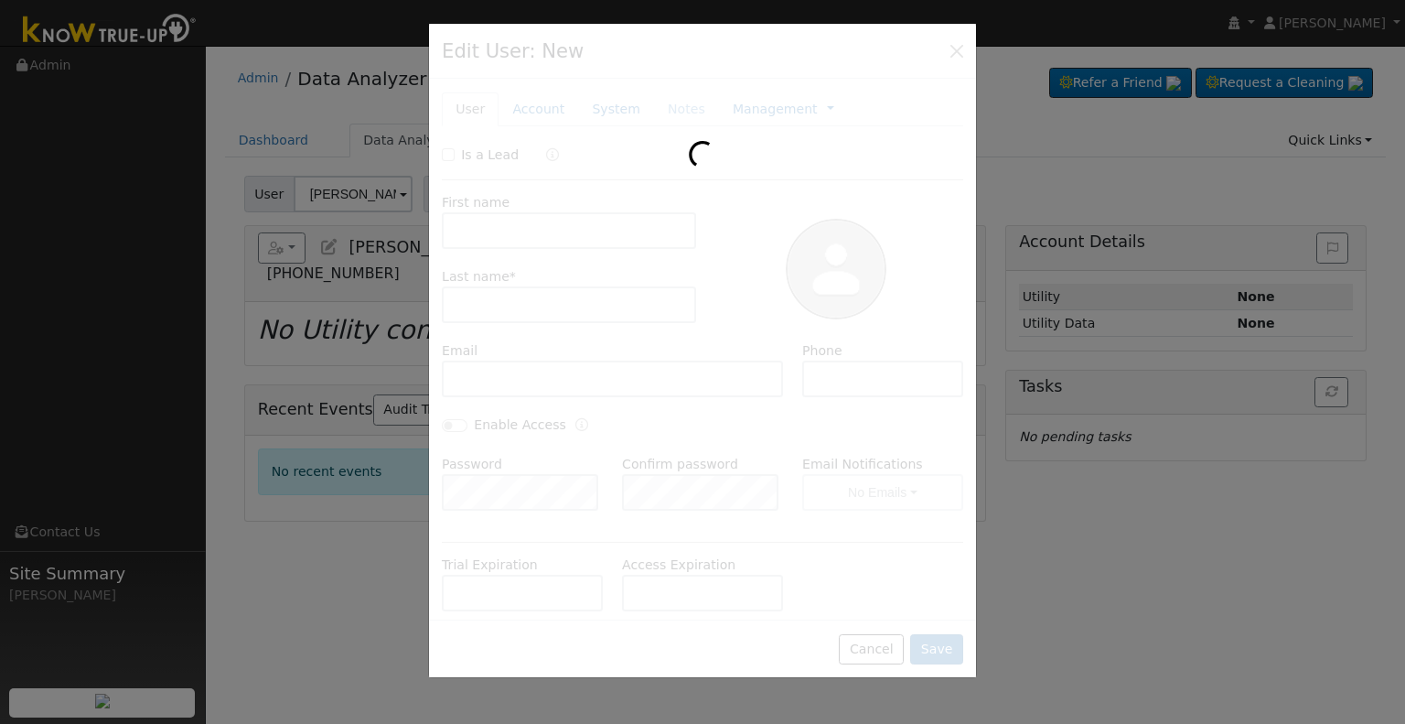
click at [1123, 570] on div at bounding box center [702, 362] width 1405 height 724
type input "[PERSON_NAME]"
type input "[EMAIL_ADDRESS][DOMAIN_NAME]"
type input "[PHONE_NUMBER]"
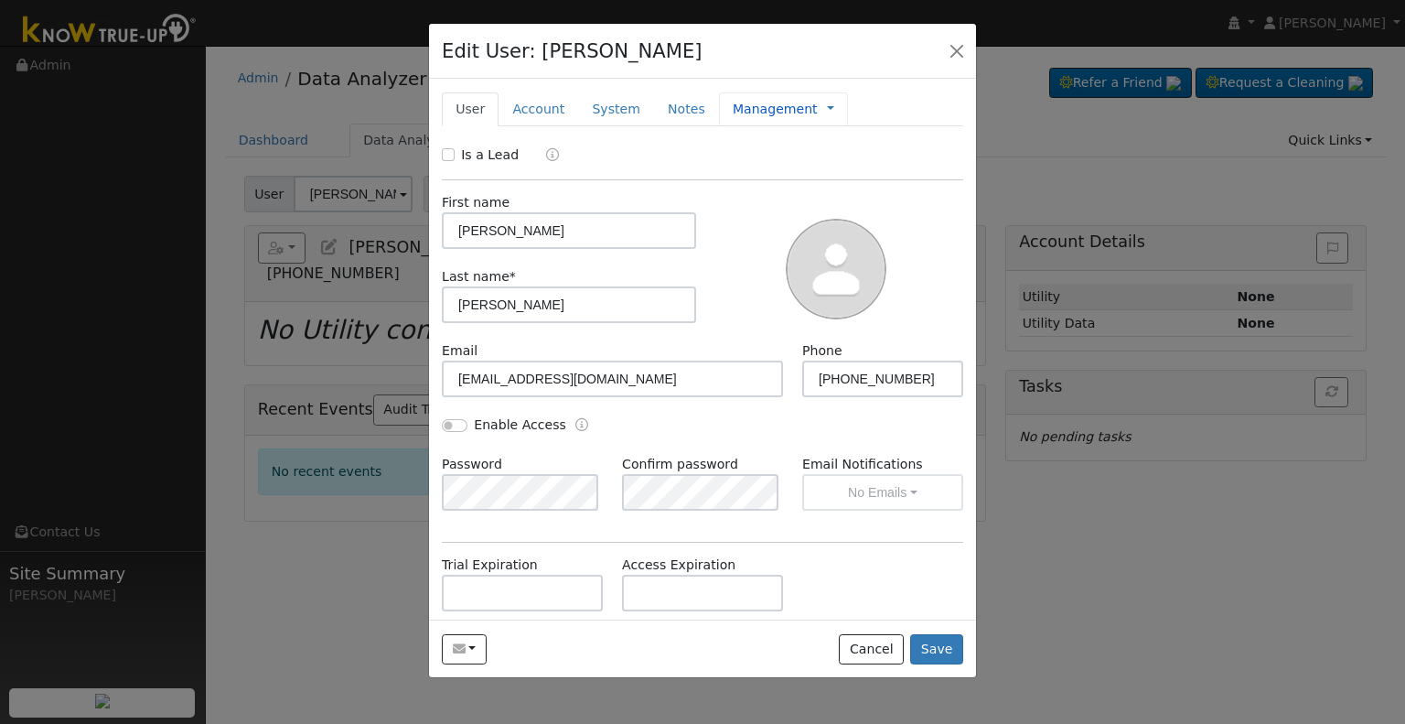
click at [757, 113] on link "Management" at bounding box center [775, 109] width 85 height 19
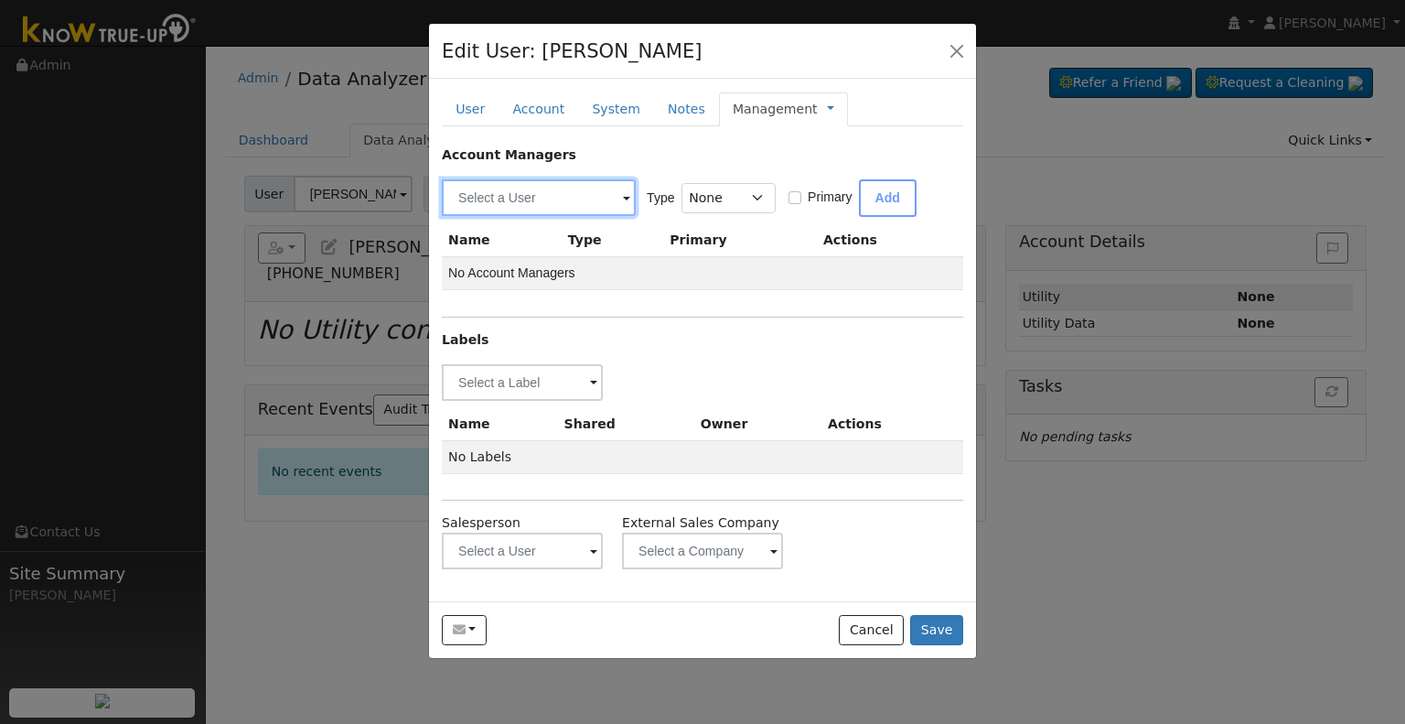
click at [522, 199] on input "text" at bounding box center [539, 197] width 194 height 37
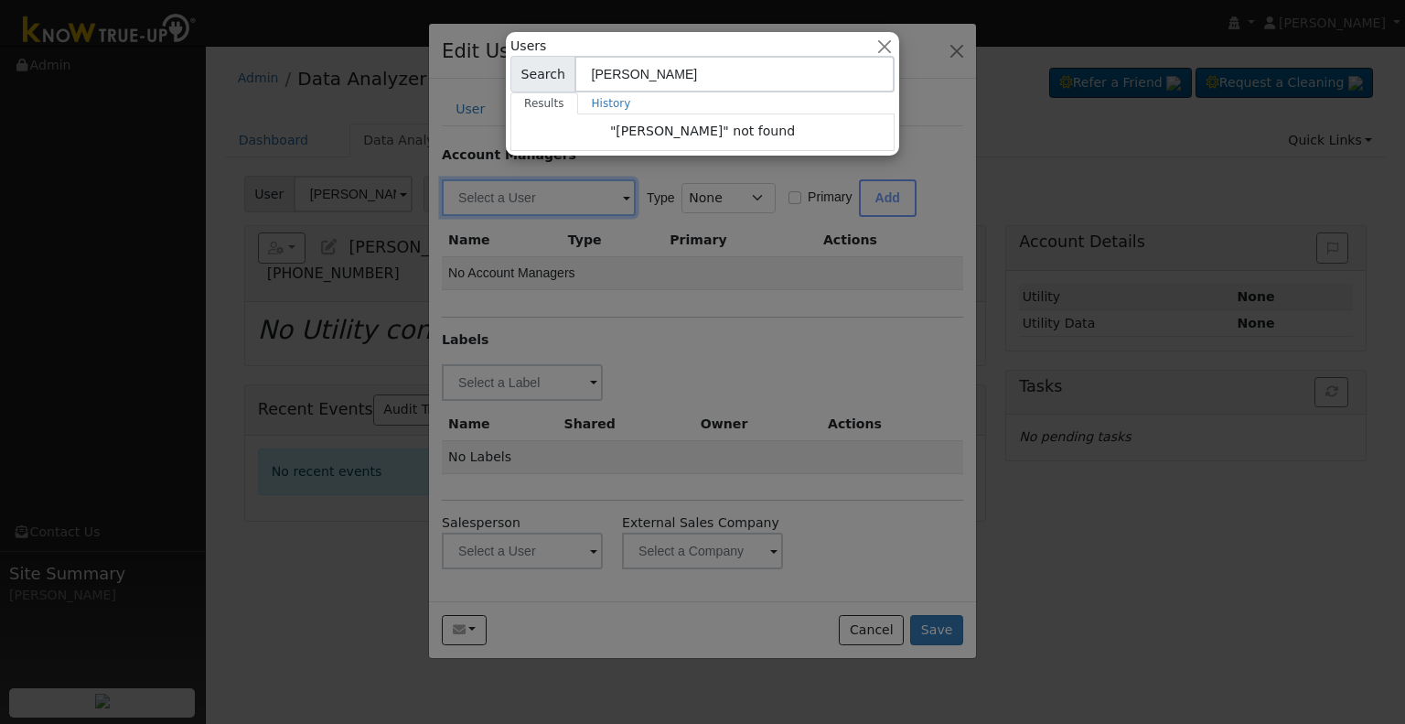
type input "[PERSON_NAME]"
click at [701, 316] on div at bounding box center [702, 362] width 1405 height 724
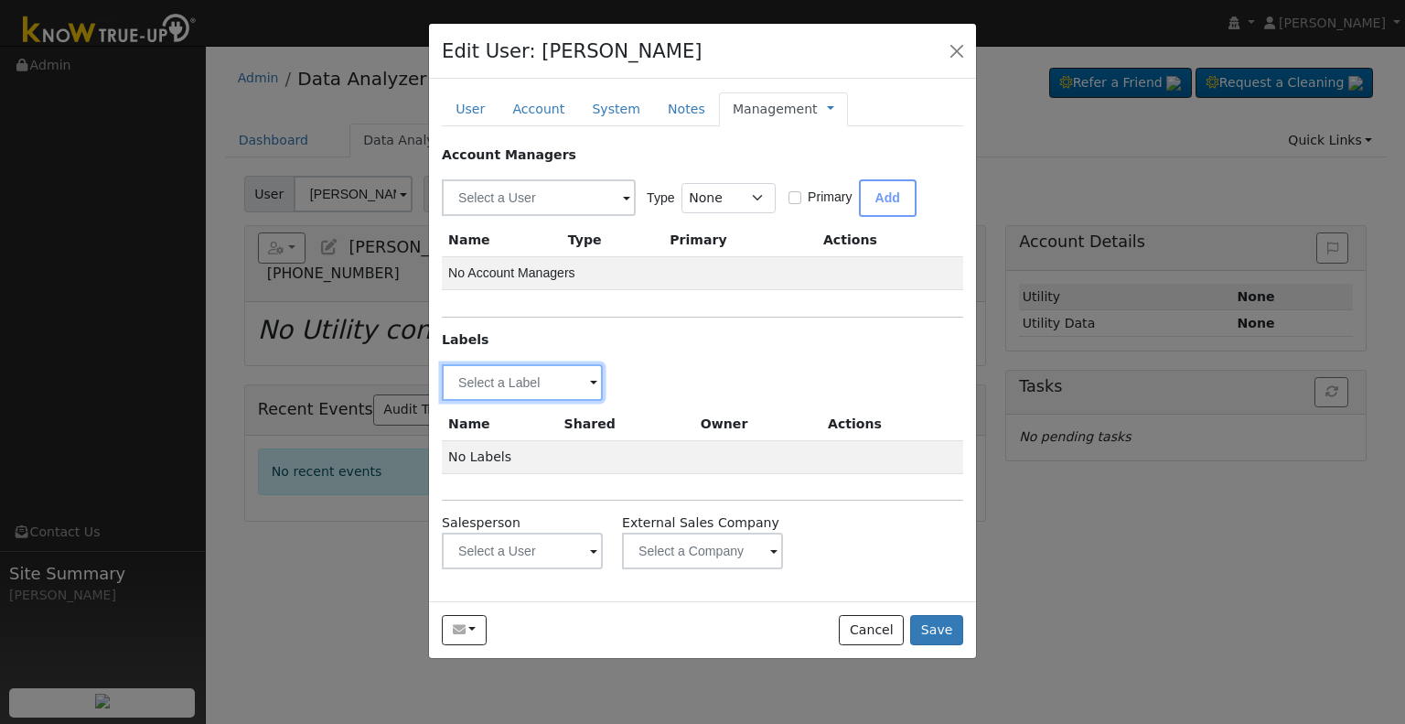
click at [528, 383] on input "text" at bounding box center [522, 382] width 161 height 37
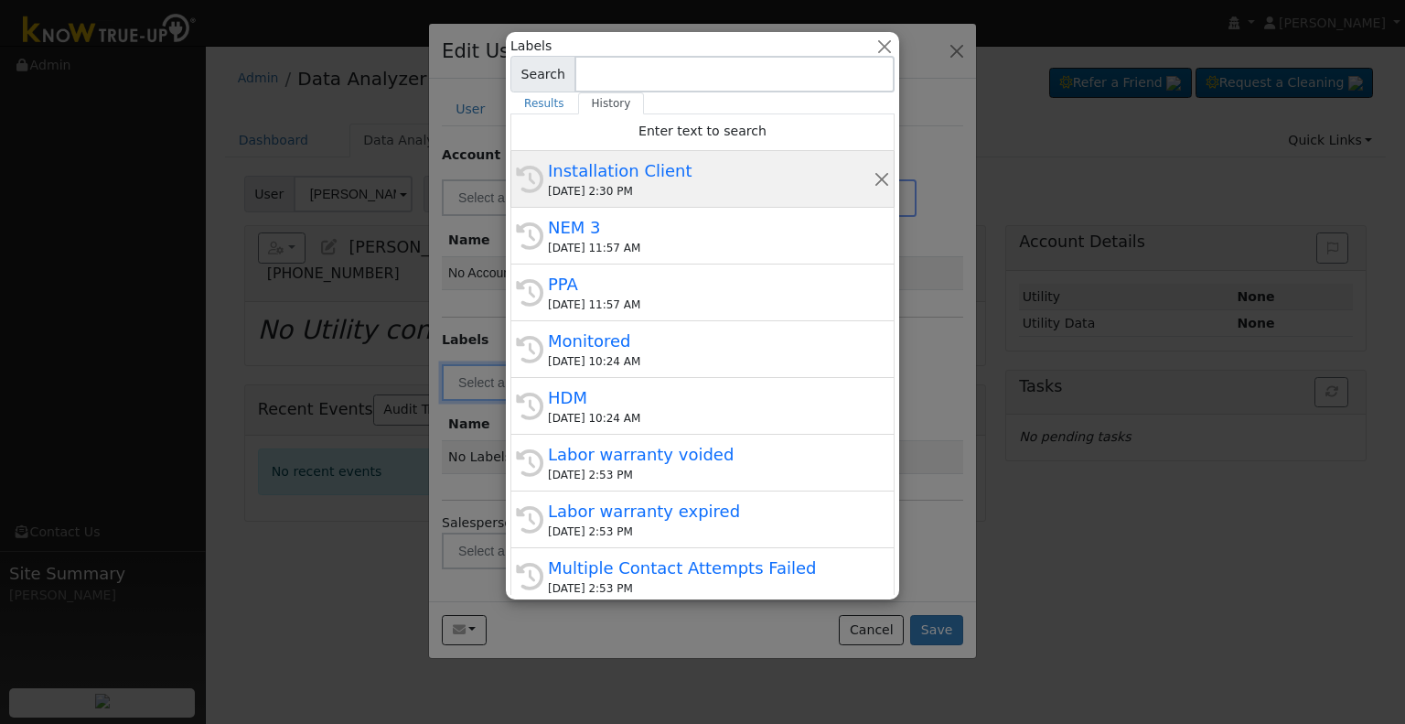
click at [622, 179] on div "Installation Client" at bounding box center [711, 170] width 326 height 25
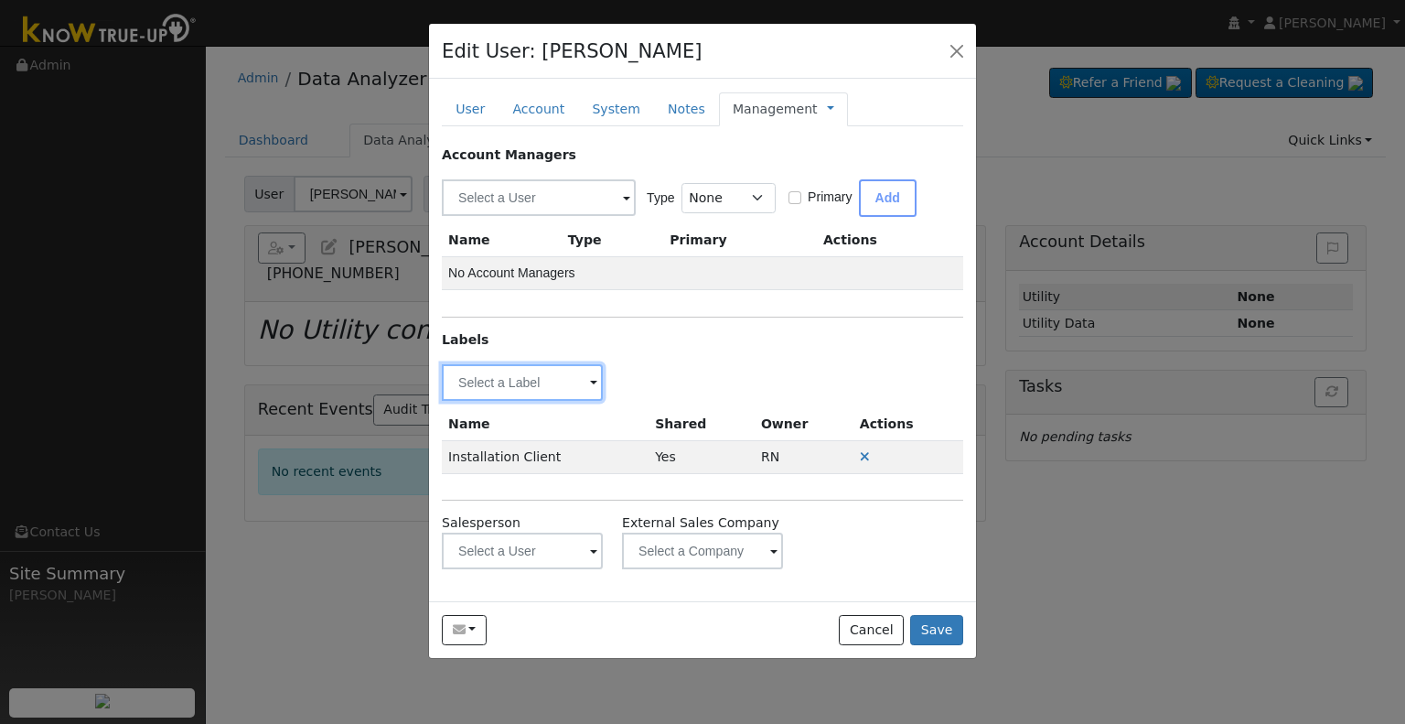
click at [509, 385] on input "text" at bounding box center [522, 382] width 161 height 37
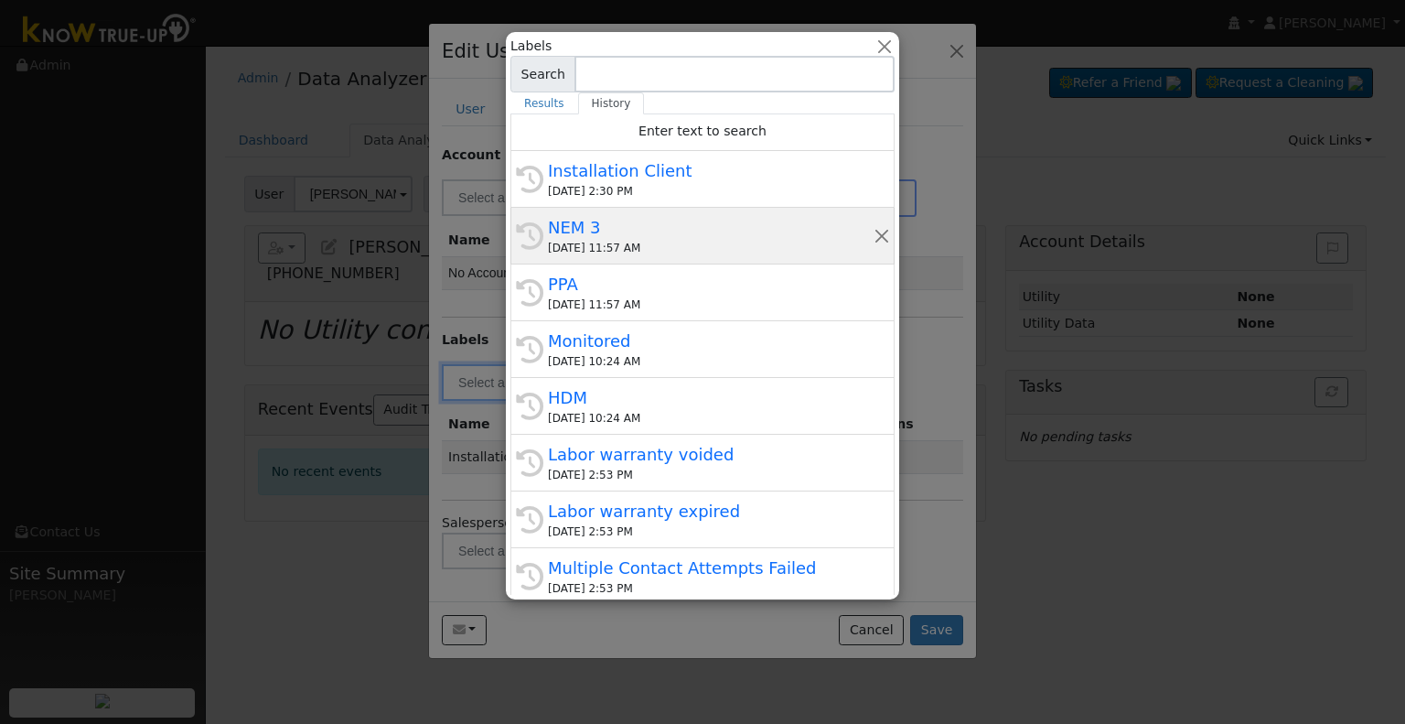
click at [638, 231] on div "NEM 3" at bounding box center [711, 227] width 326 height 25
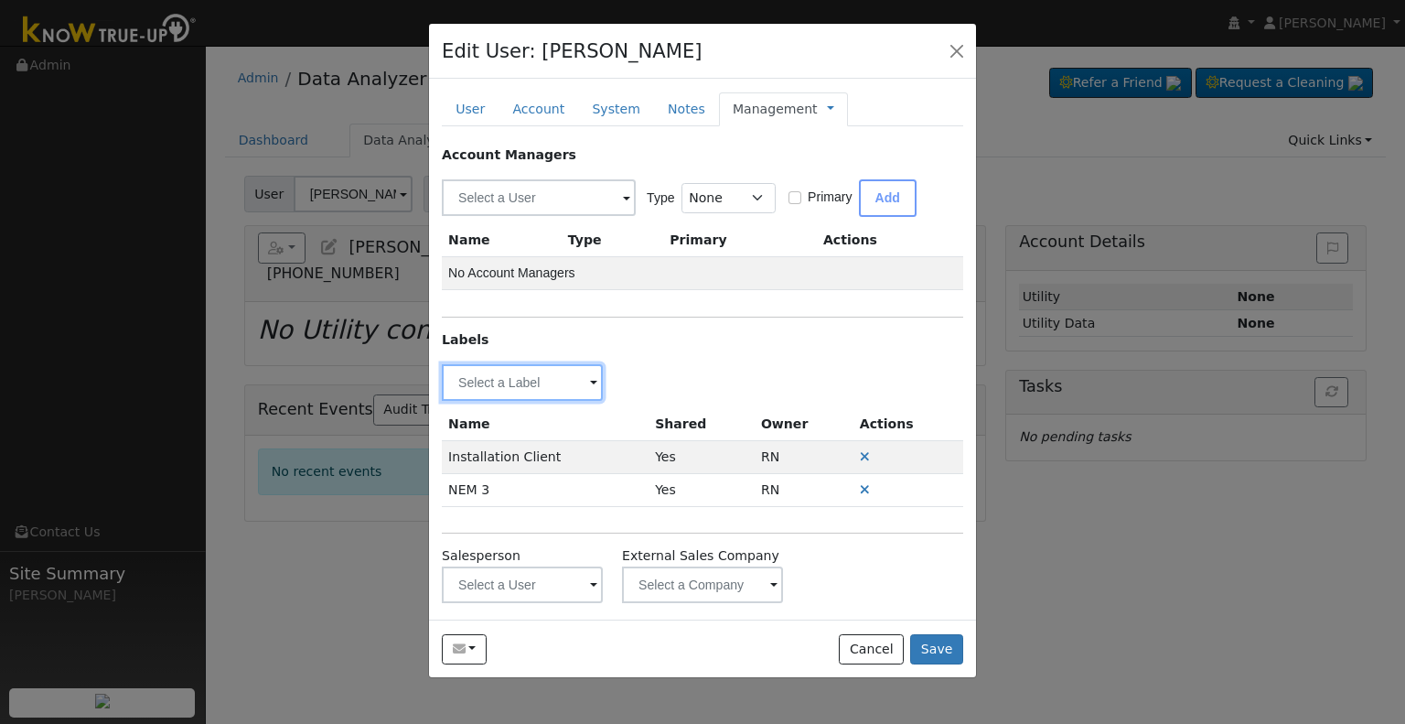
click at [500, 373] on input "text" at bounding box center [522, 382] width 161 height 37
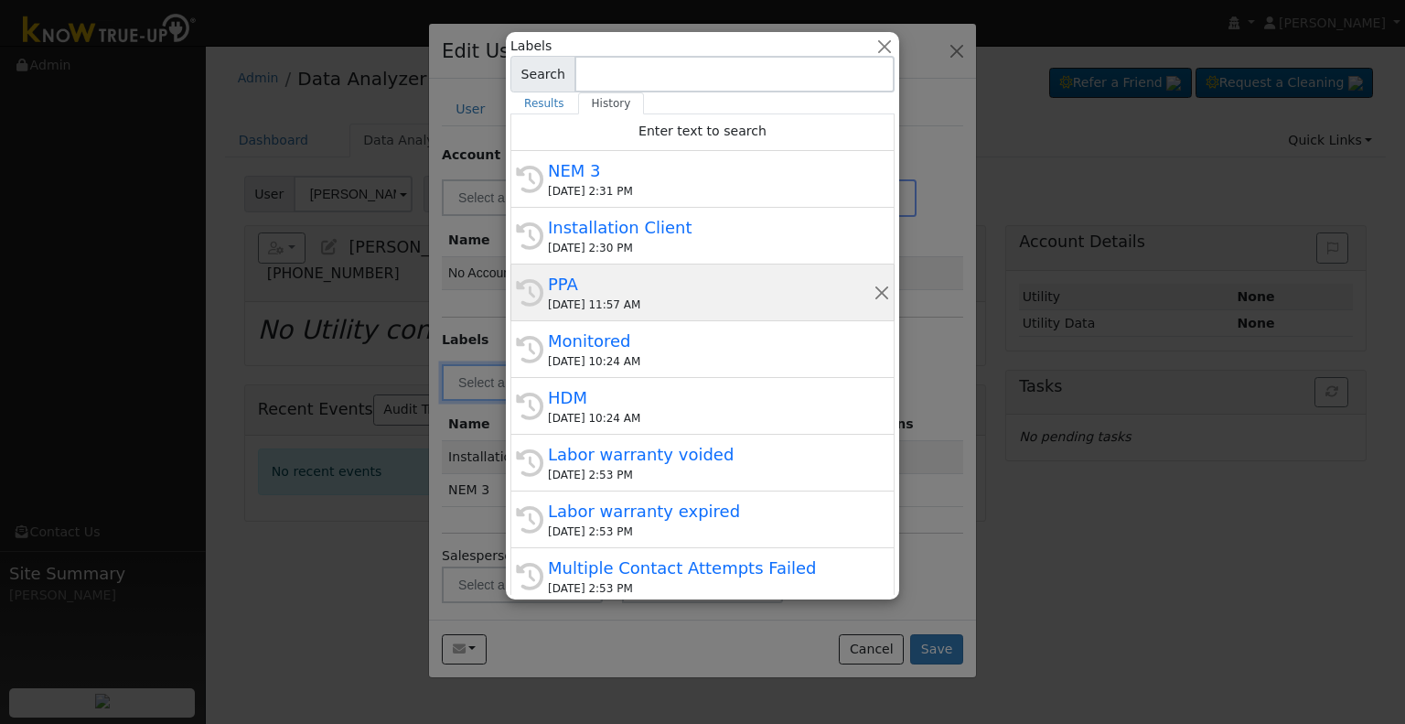
click at [640, 288] on div "PPA" at bounding box center [711, 284] width 326 height 25
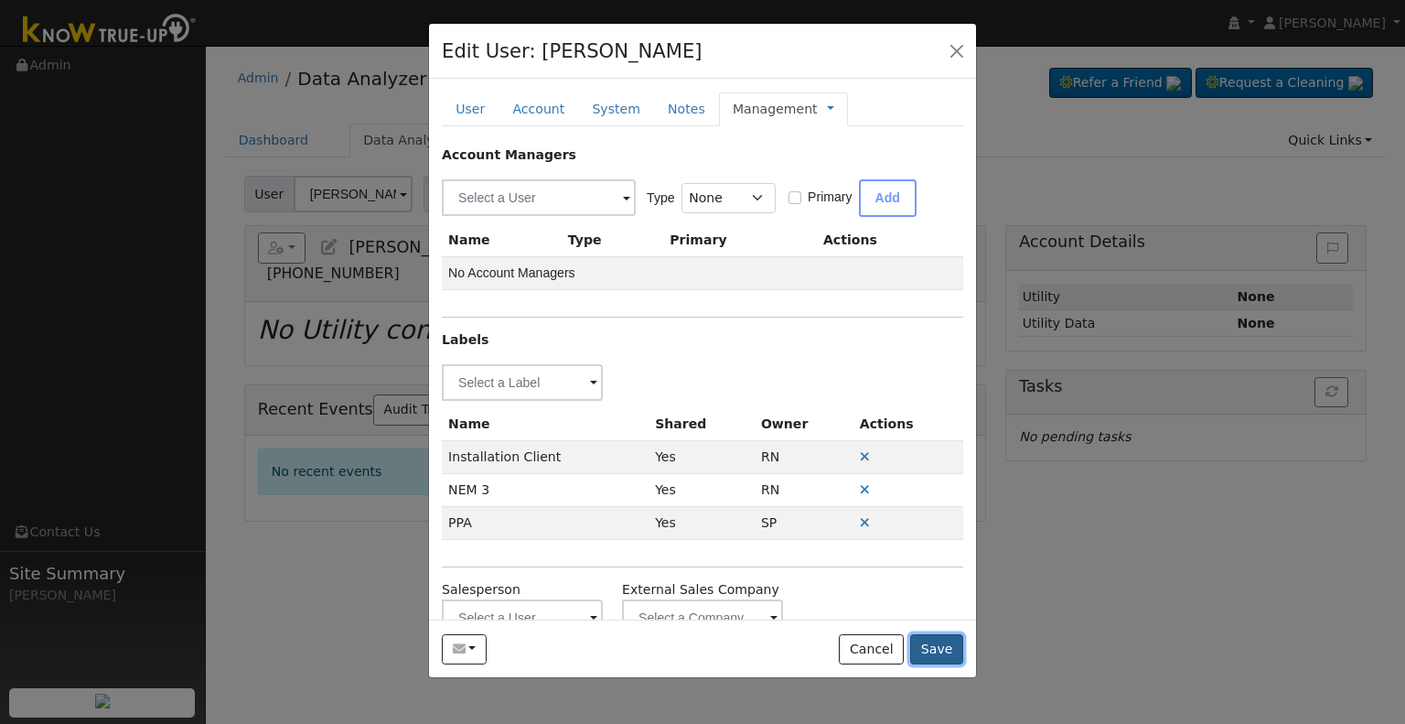
click at [939, 650] on button "Save" at bounding box center [936, 649] width 53 height 31
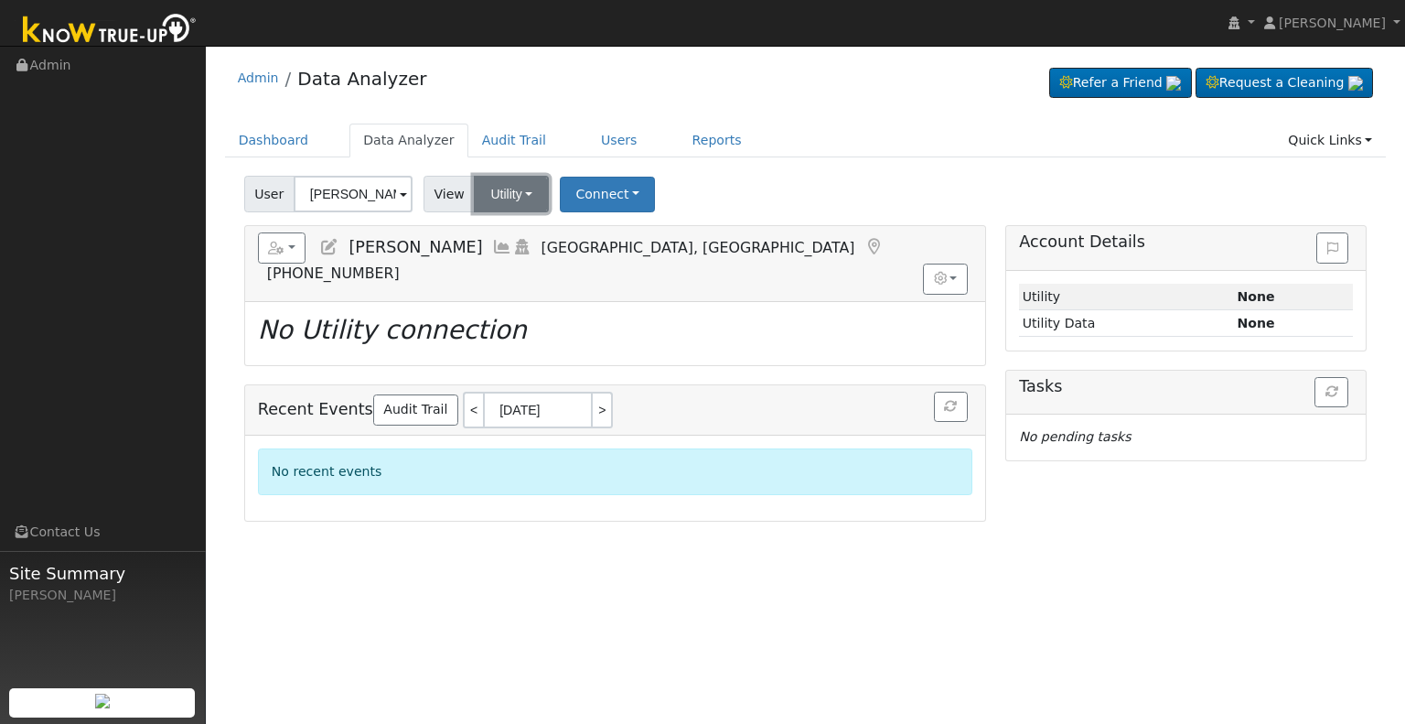
click at [505, 198] on button "Utility" at bounding box center [511, 194] width 75 height 37
click at [503, 263] on link "Solar" at bounding box center [534, 261] width 127 height 26
click at [591, 188] on button "Connect" at bounding box center [606, 195] width 95 height 36
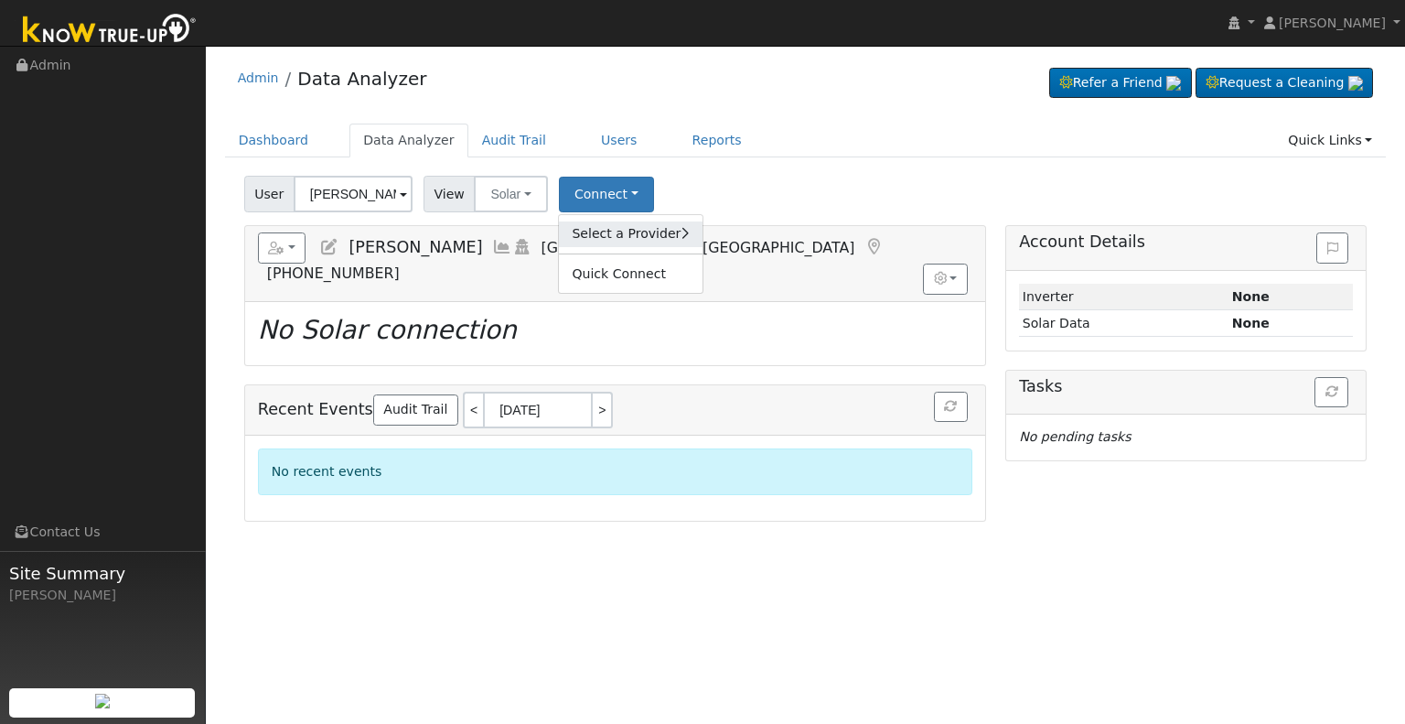
click at [596, 229] on link "Select a Provider" at bounding box center [630, 234] width 143 height 26
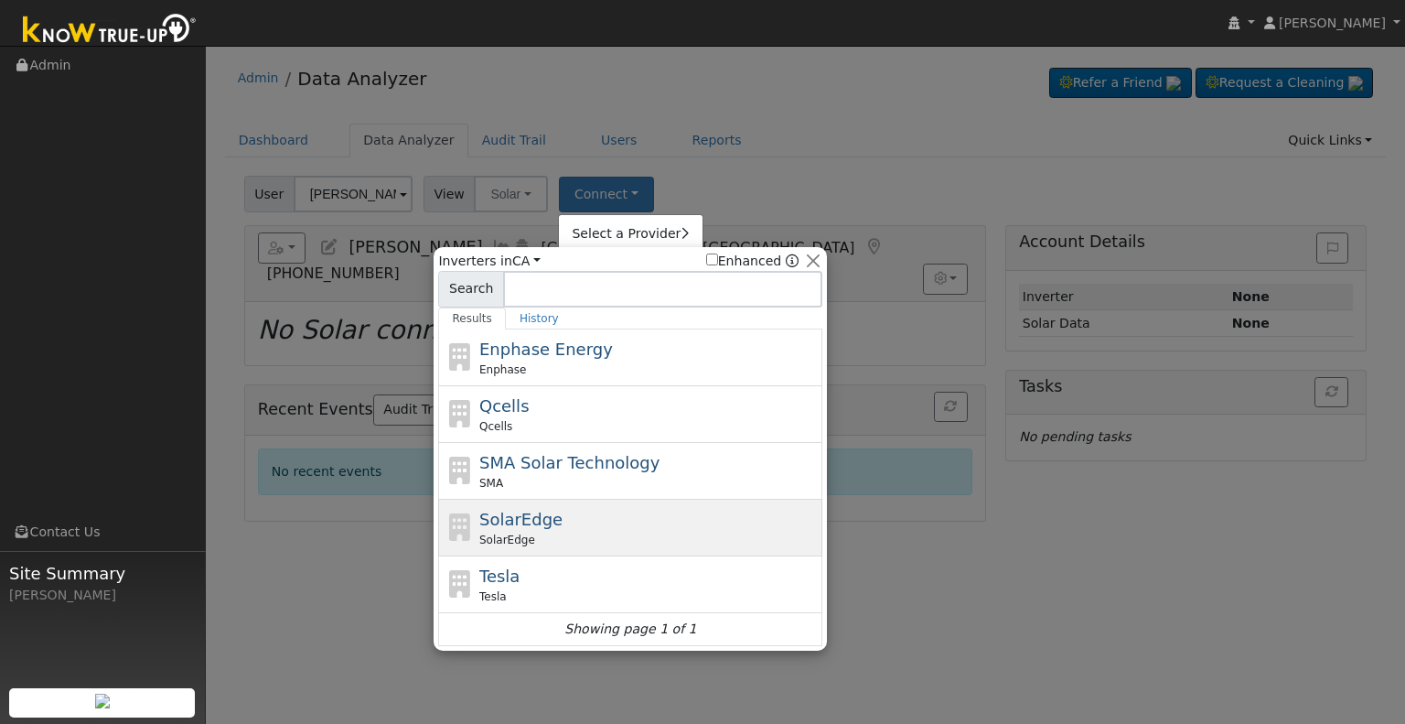
click at [552, 544] on div "SolarEdge" at bounding box center [648, 539] width 339 height 16
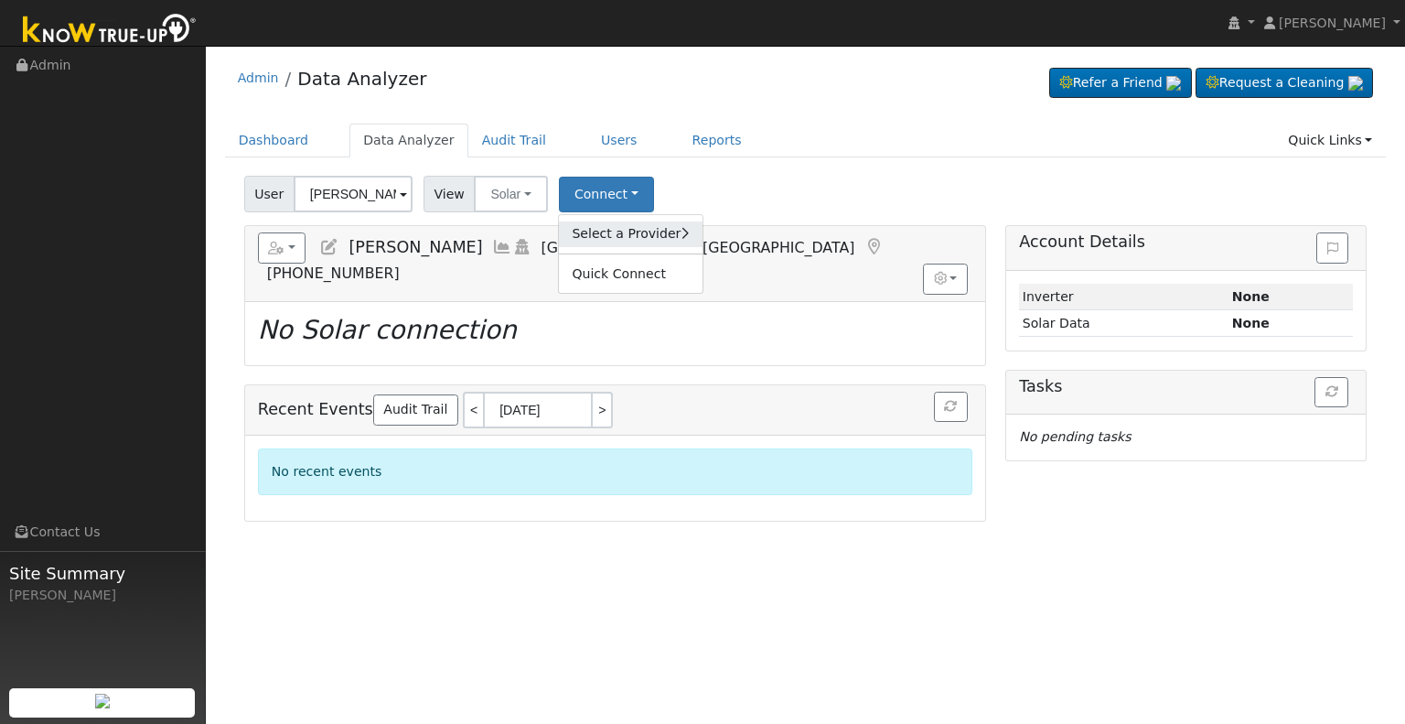
click at [631, 237] on link "Select a Provider" at bounding box center [630, 234] width 143 height 26
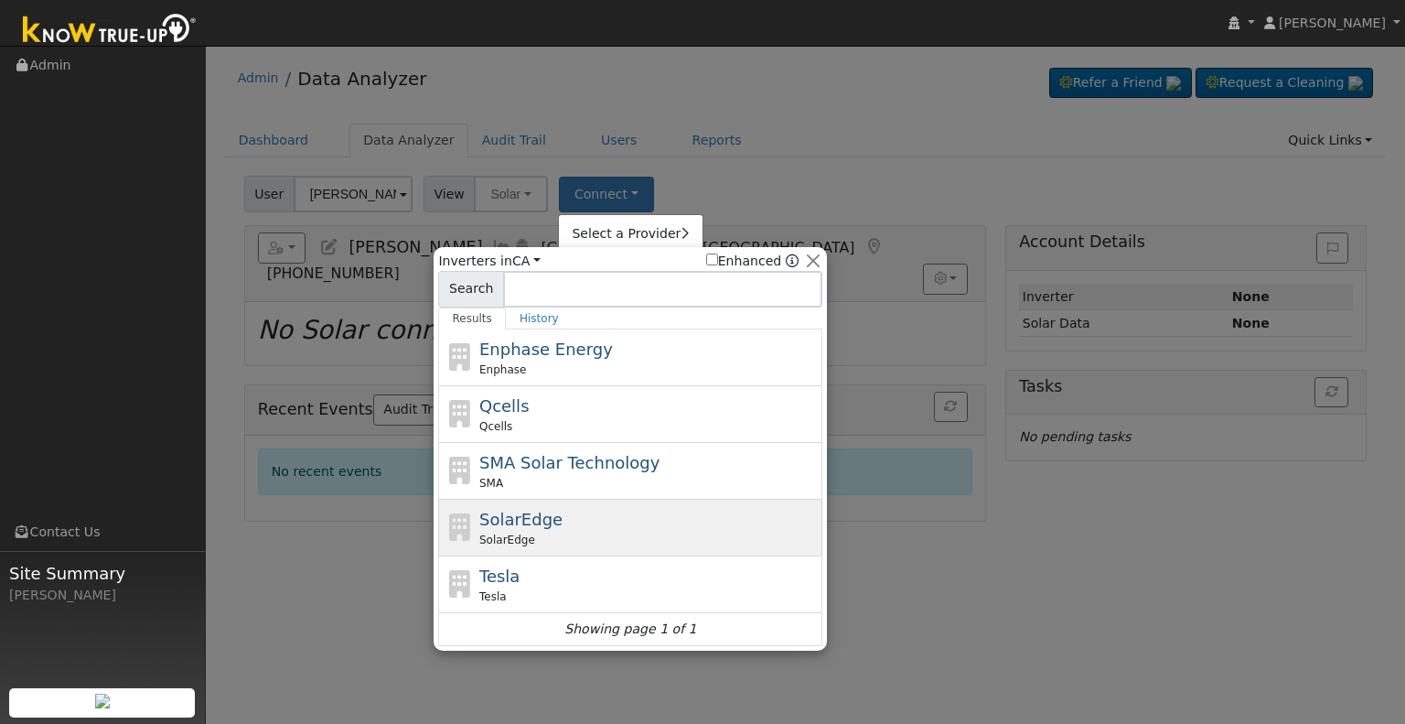
click at [593, 507] on div "SolarEdge SolarEdge" at bounding box center [648, 527] width 339 height 41
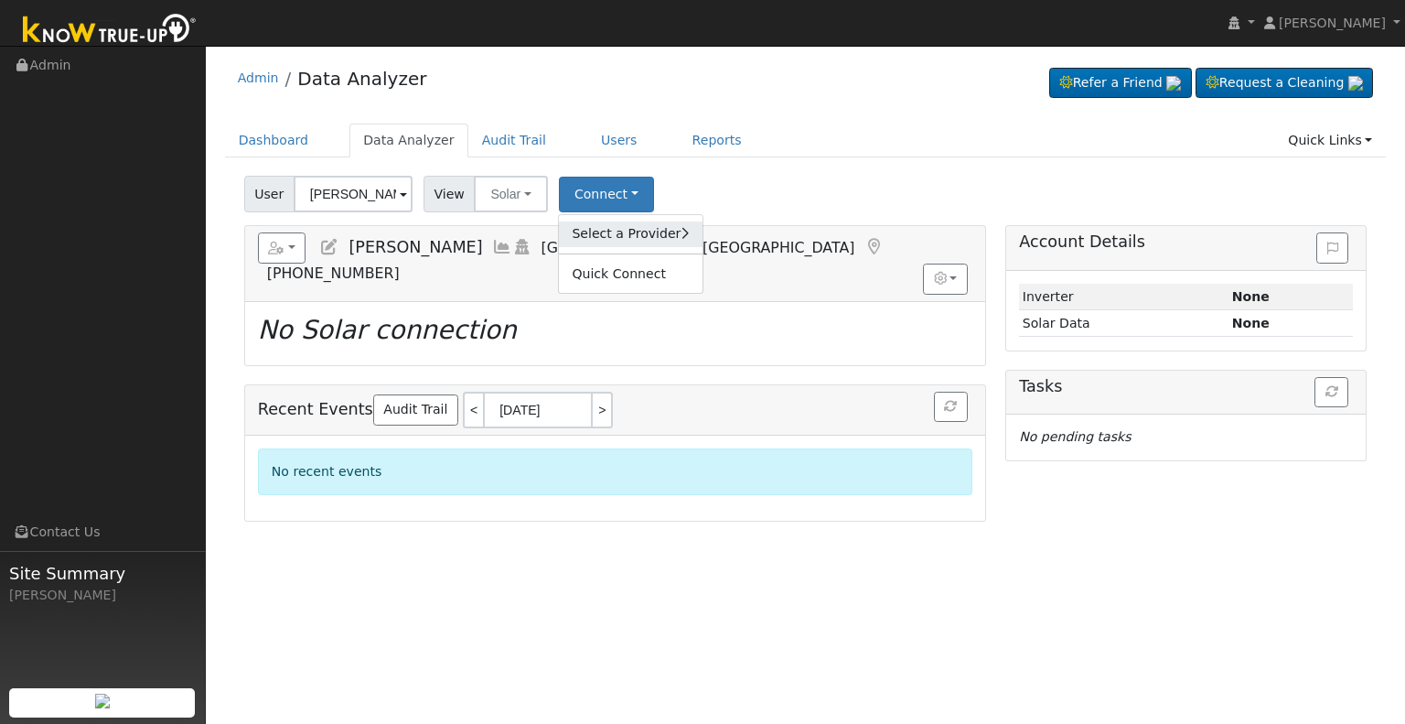
click at [623, 228] on link "Select a Provider" at bounding box center [630, 234] width 143 height 26
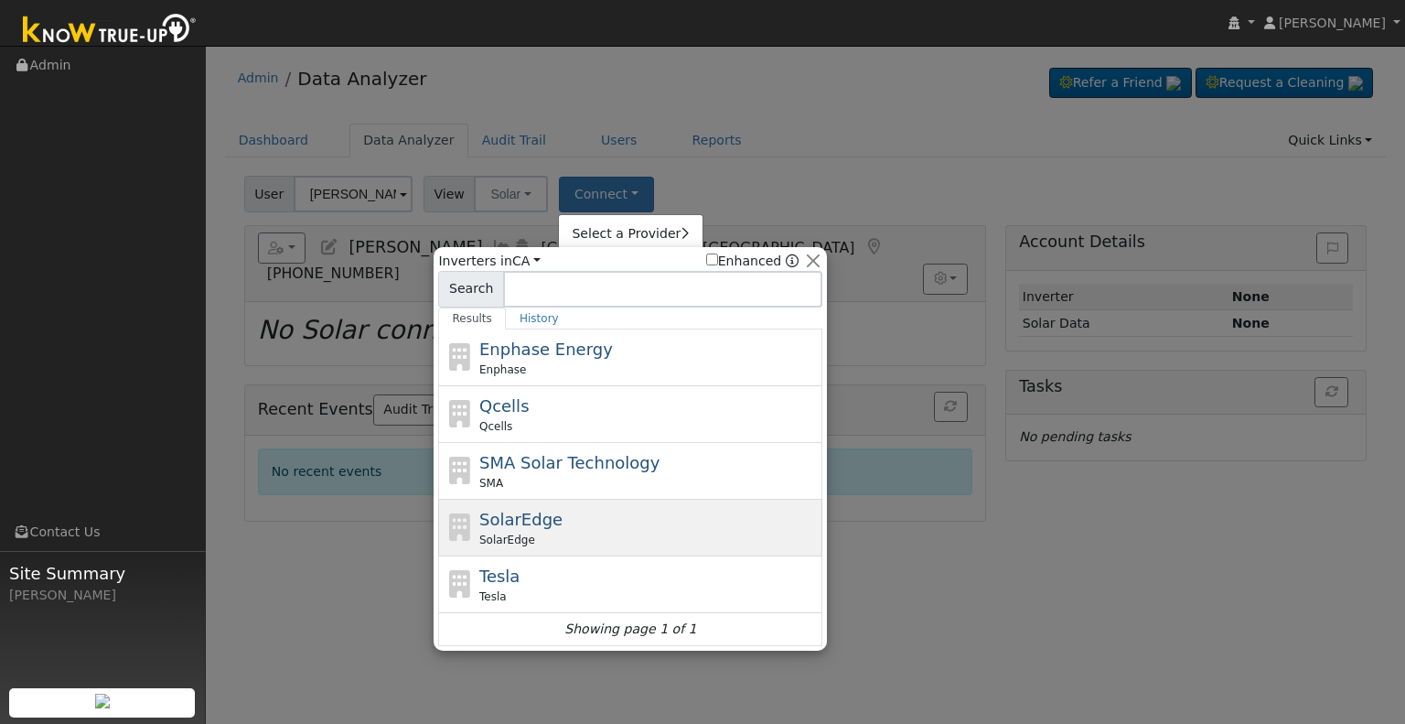
click at [541, 527] on div "SolarEdge SolarEdge" at bounding box center [648, 527] width 339 height 41
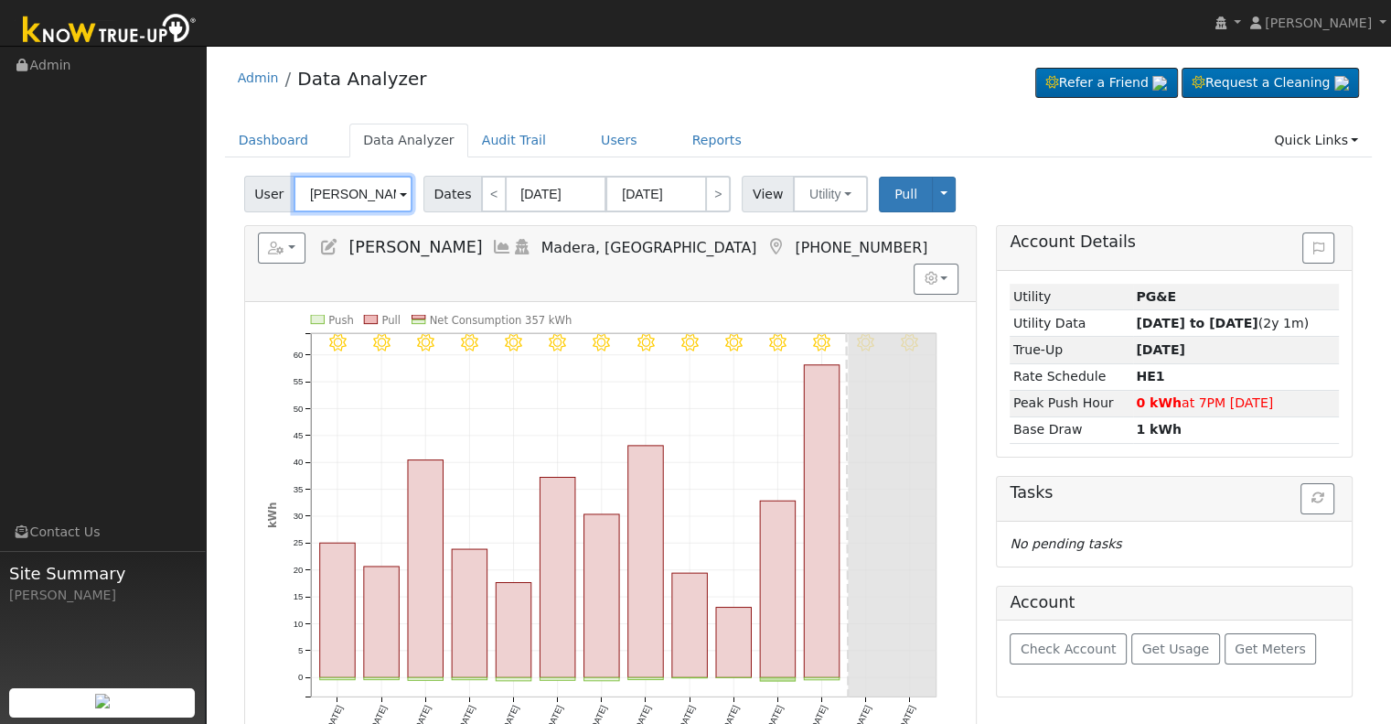
click at [361, 194] on input "[PERSON_NAME]" at bounding box center [353, 194] width 119 height 37
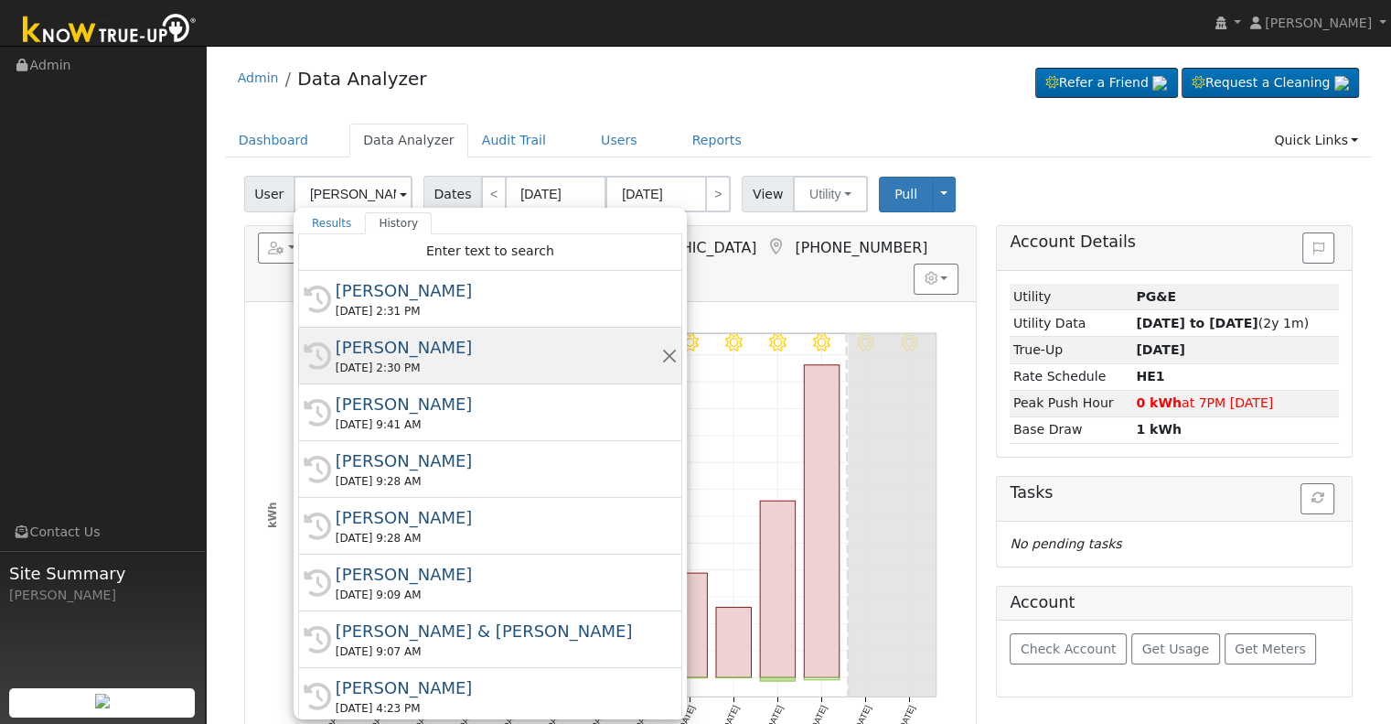
click at [385, 346] on div "[PERSON_NAME]" at bounding box center [499, 347] width 326 height 25
type input "[PERSON_NAME]"
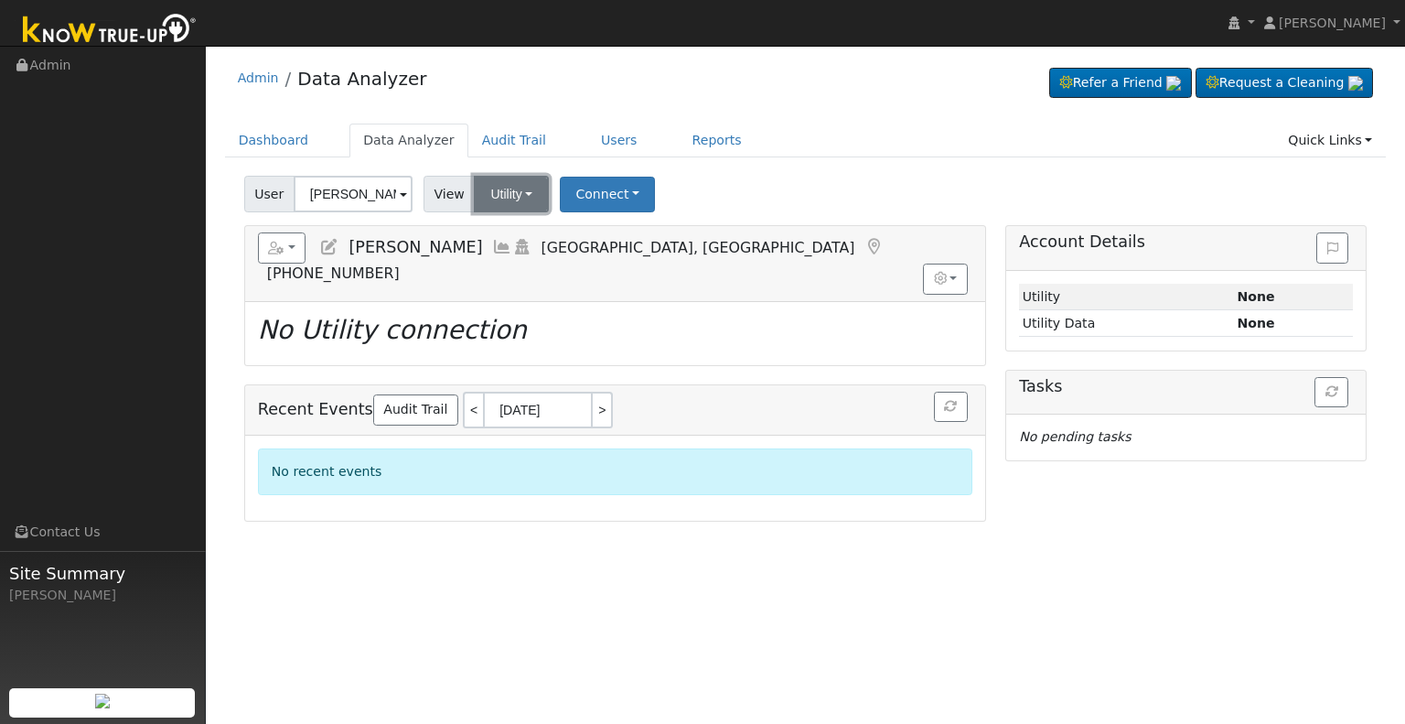
click at [493, 204] on button "Utility" at bounding box center [511, 194] width 75 height 37
click at [504, 255] on link "Solar" at bounding box center [534, 261] width 127 height 26
click at [595, 188] on button "Connect" at bounding box center [606, 195] width 95 height 36
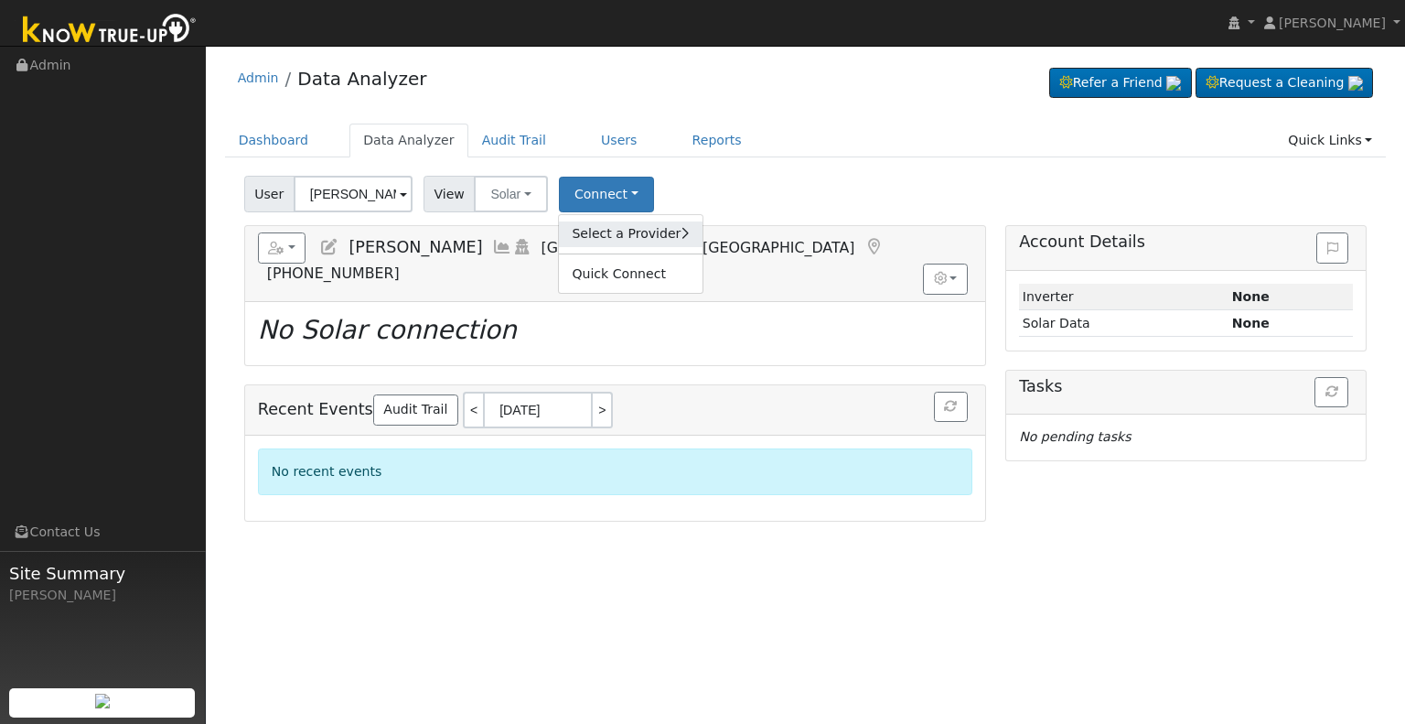
click at [606, 224] on link "Select a Provider" at bounding box center [630, 234] width 143 height 26
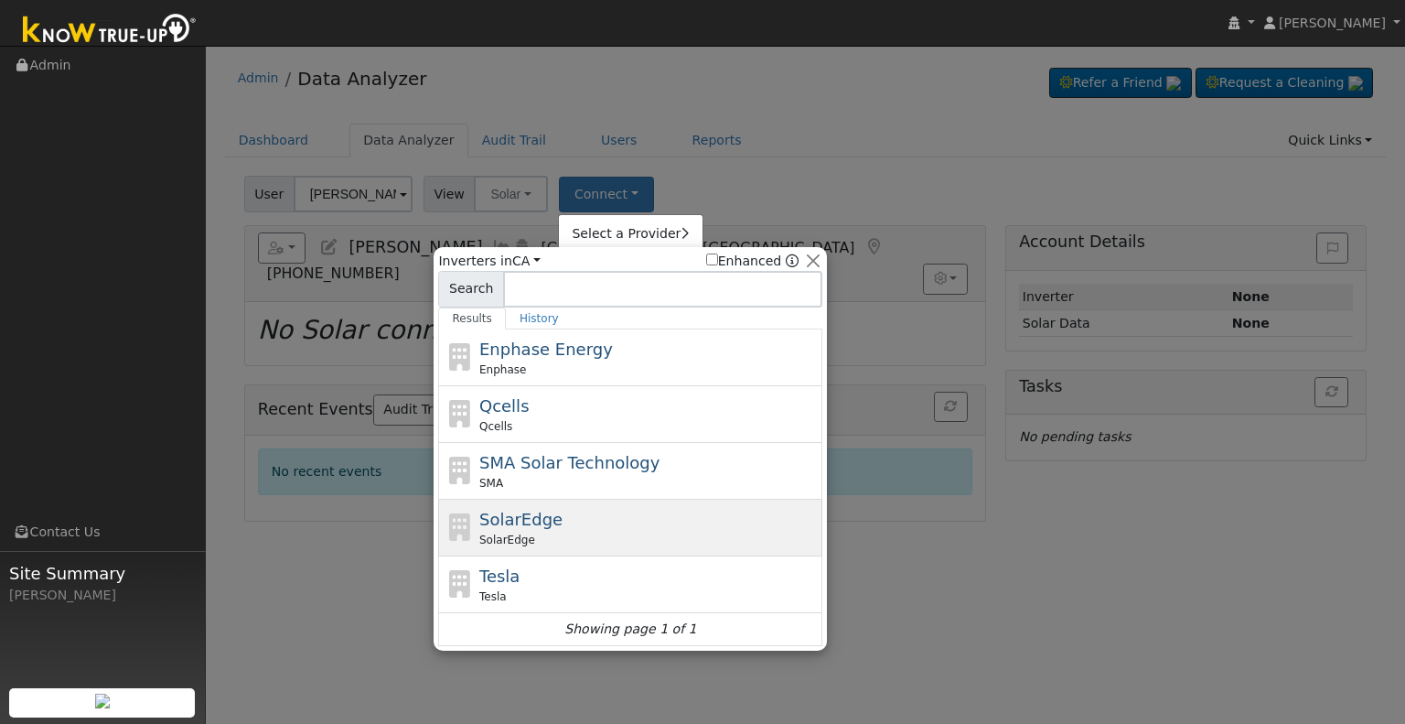
click at [544, 519] on div "SolarEdge SolarEdge" at bounding box center [648, 527] width 339 height 41
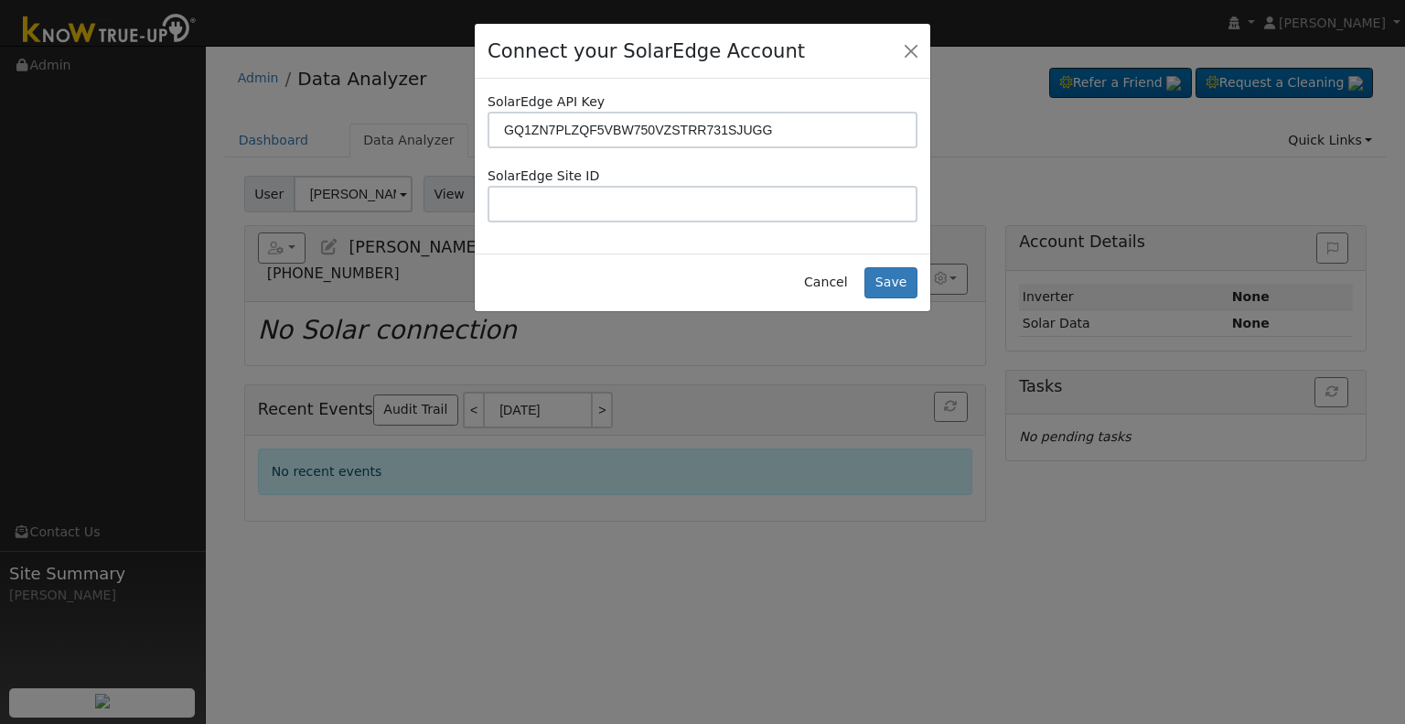
type input "GQ1ZN7PLZQF5VBW750VZSTRR731SJUGG"
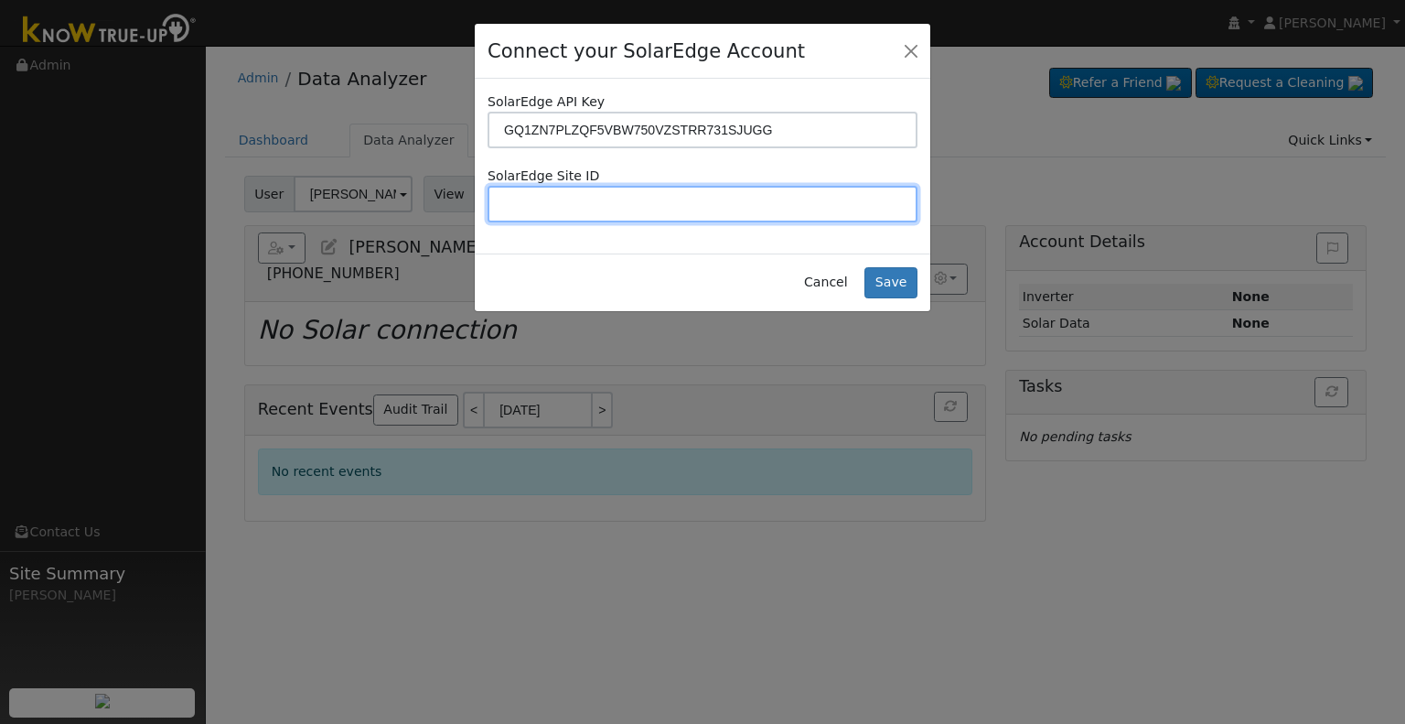
click at [640, 195] on input "text" at bounding box center [703, 204] width 430 height 37
paste input "4709194"
type input "4709194"
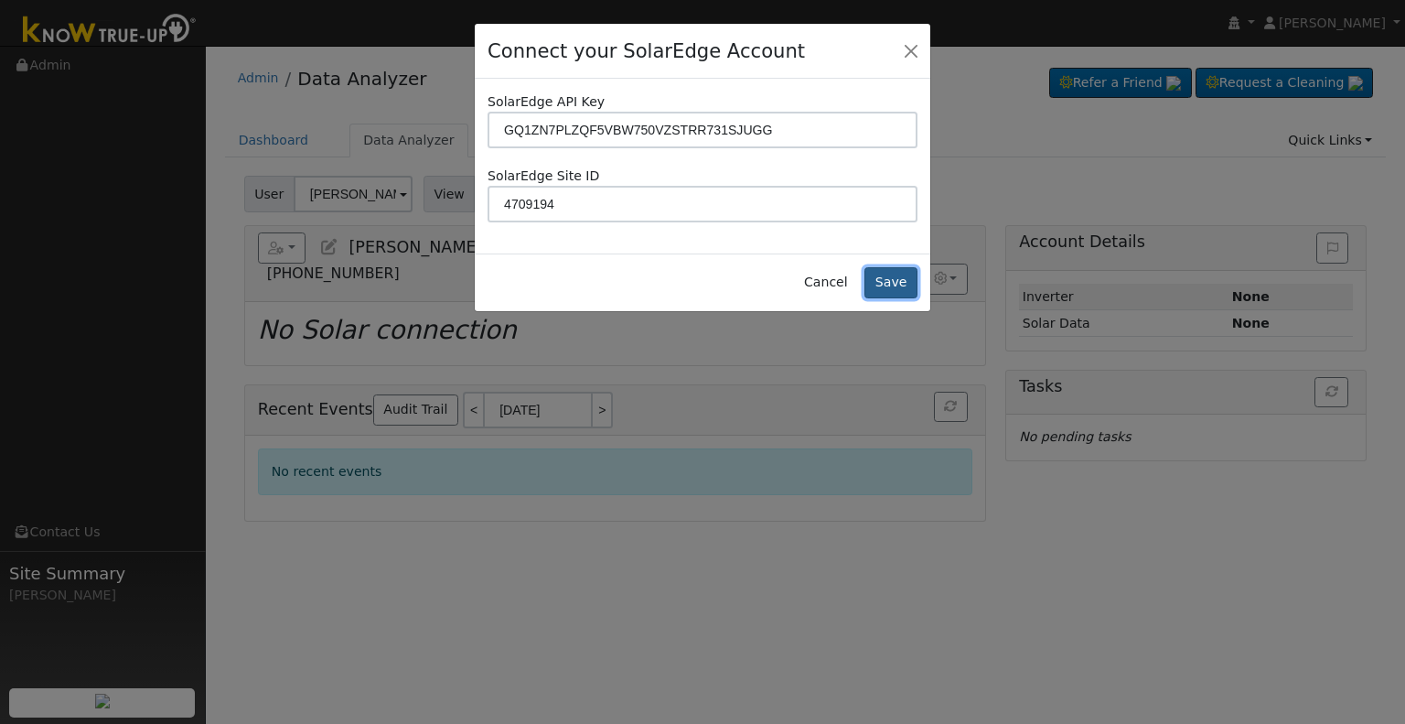
click at [894, 277] on button "Save" at bounding box center [890, 282] width 53 height 31
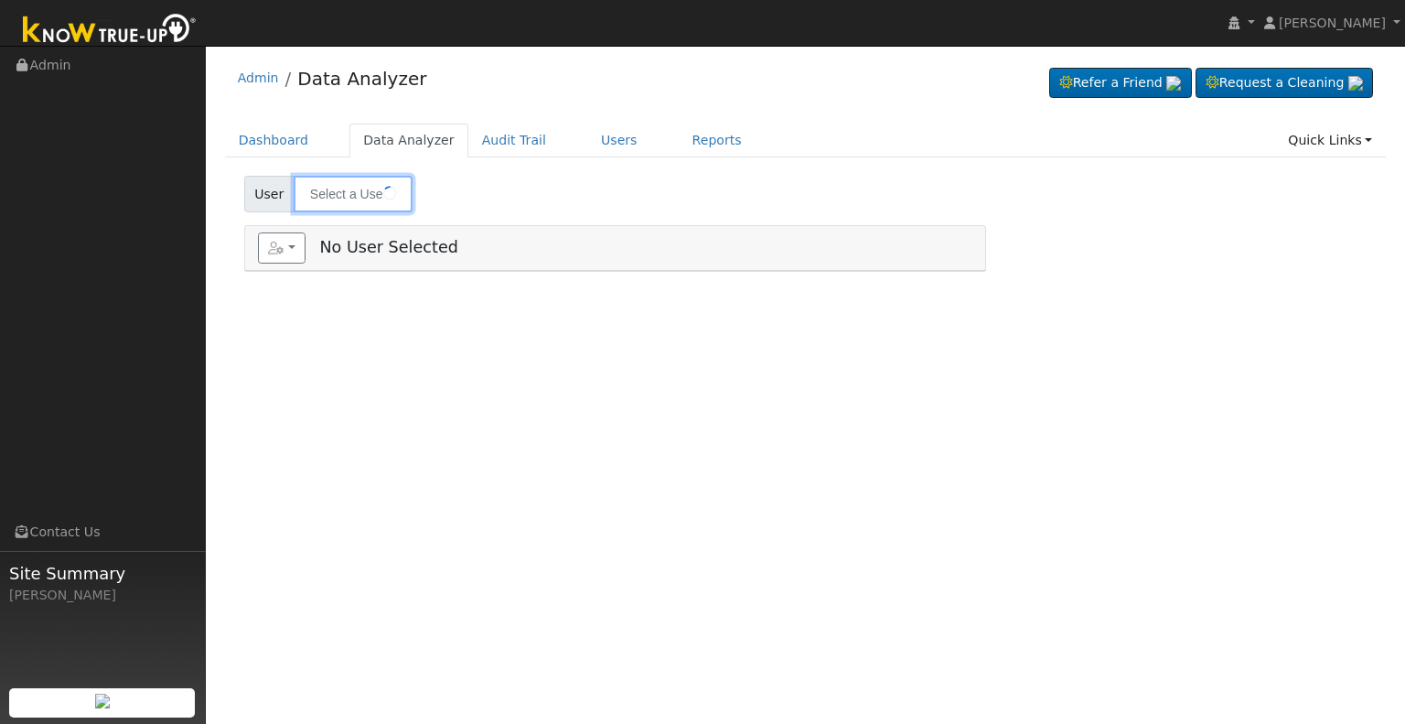
type input "[PERSON_NAME]"
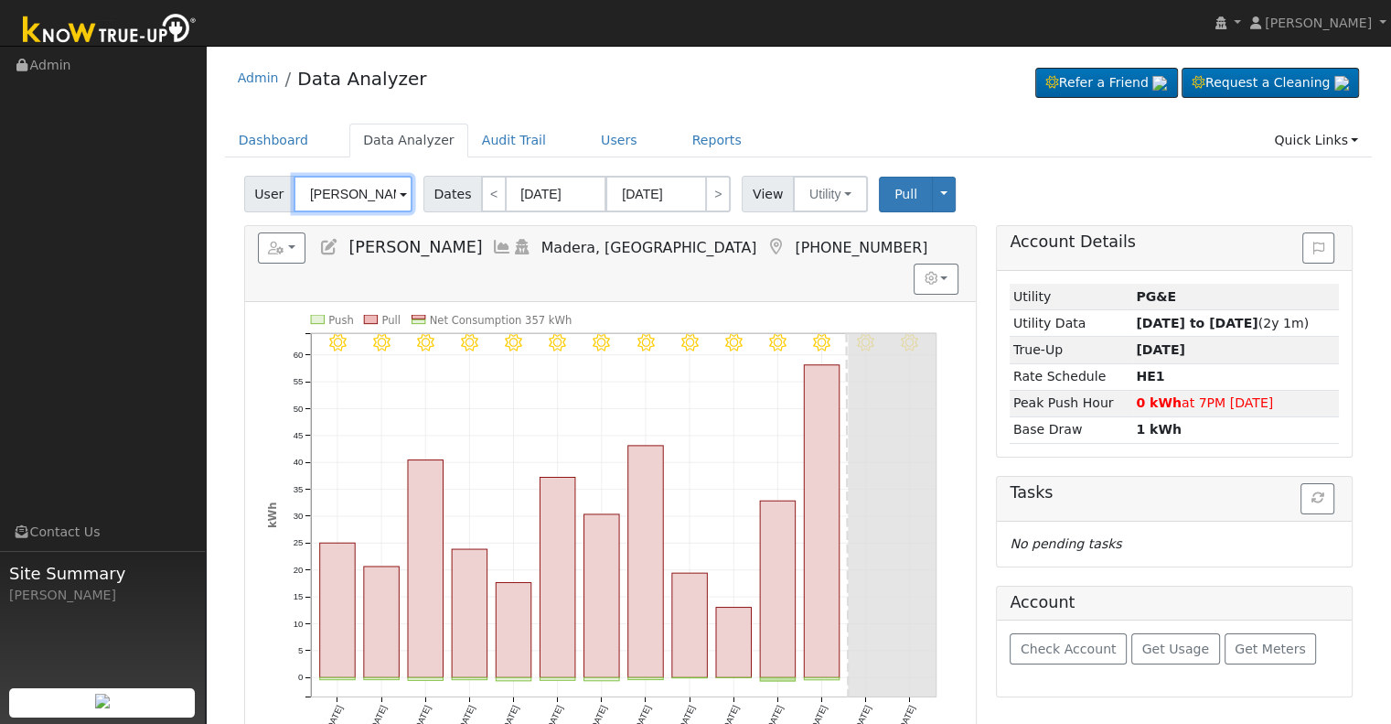
click at [337, 193] on input "[PERSON_NAME]" at bounding box center [353, 194] width 119 height 37
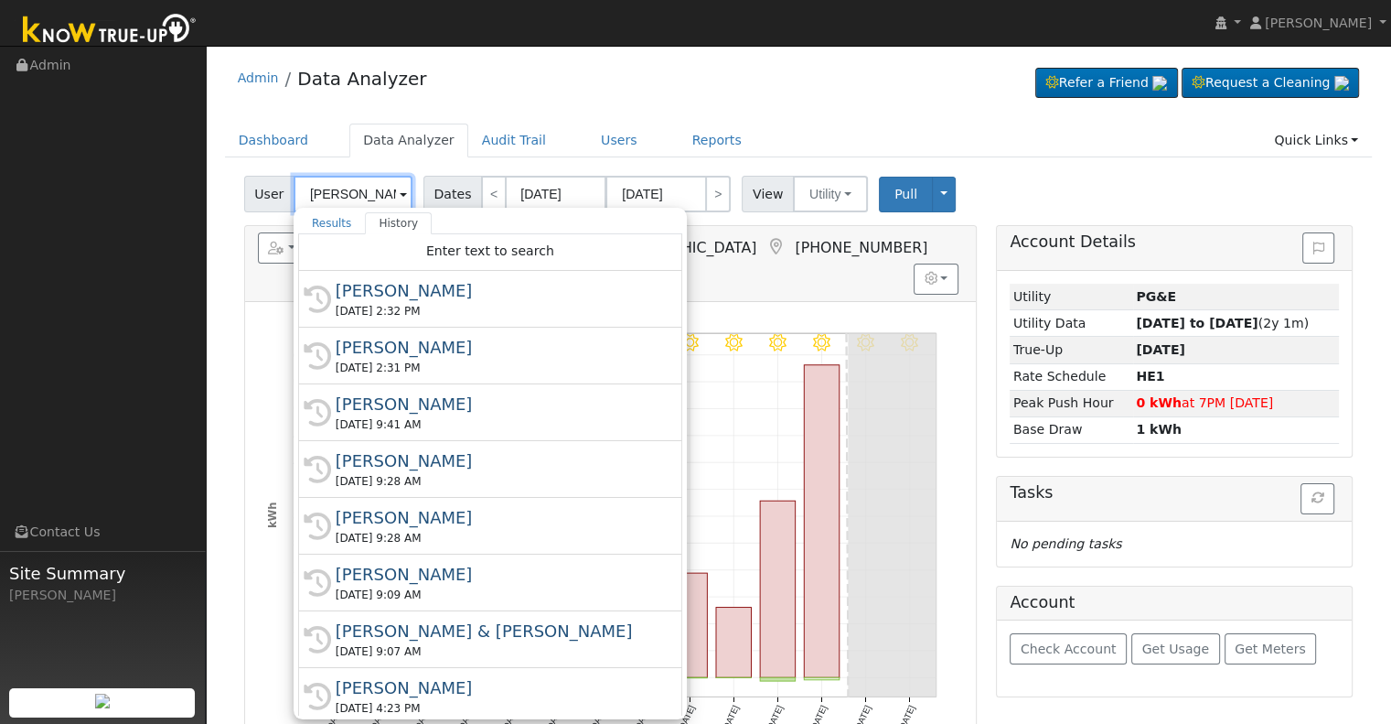
click at [337, 193] on input "[PERSON_NAME]" at bounding box center [353, 194] width 119 height 37
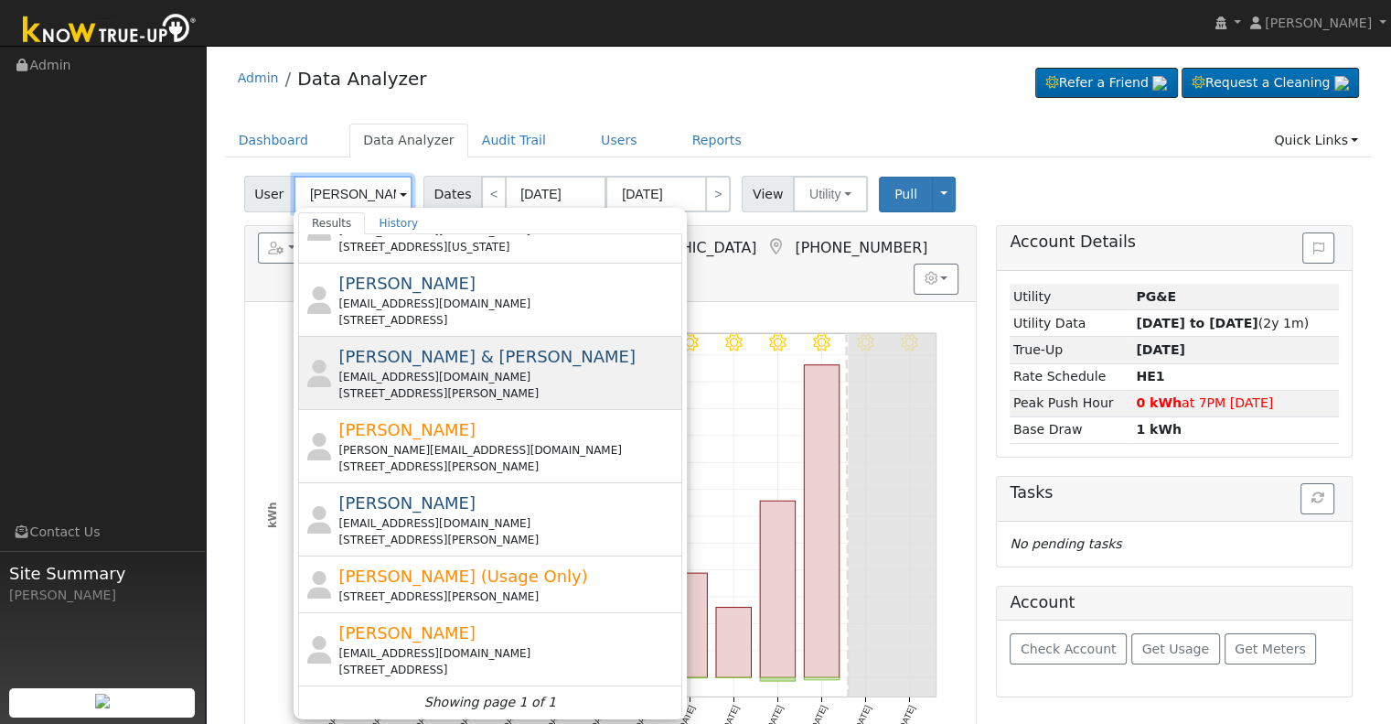
scroll to position [120, 0]
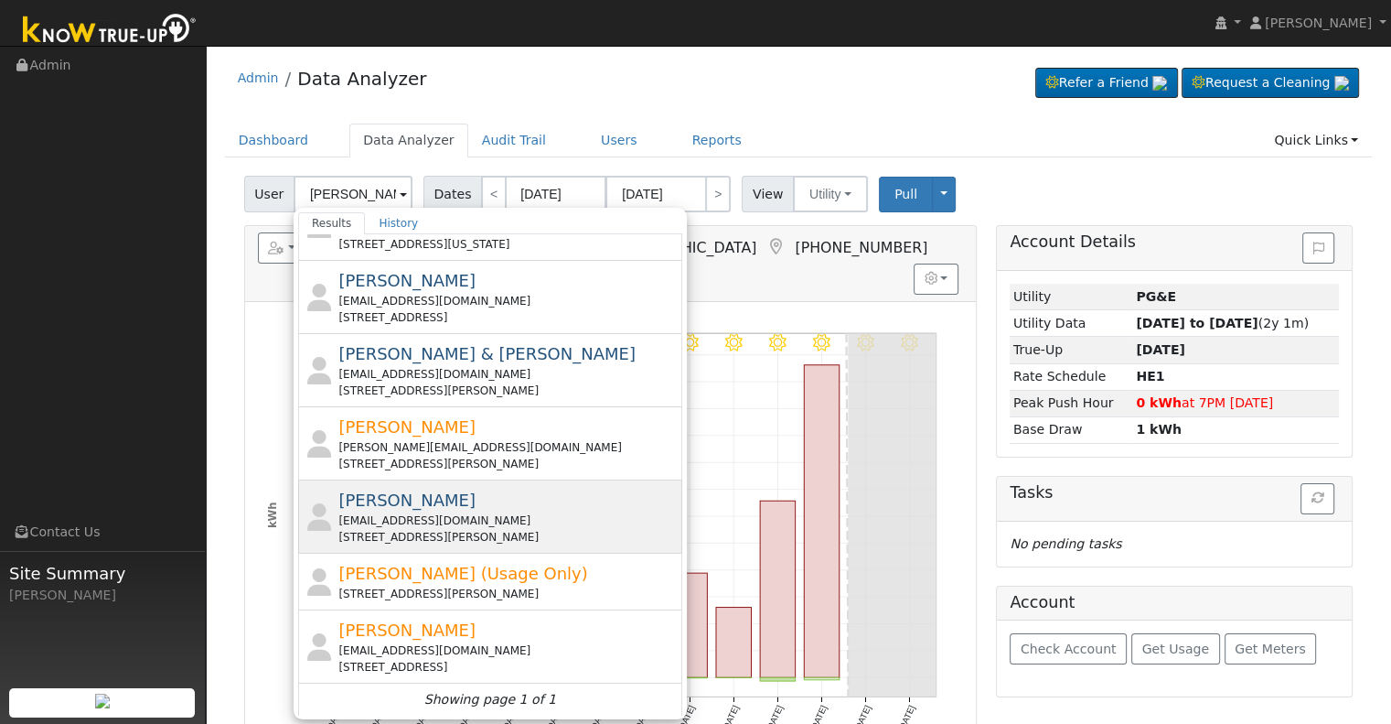
click at [483, 512] on div "shelton52@yahoo.com" at bounding box center [507, 520] width 339 height 16
type input "Michael Shelton"
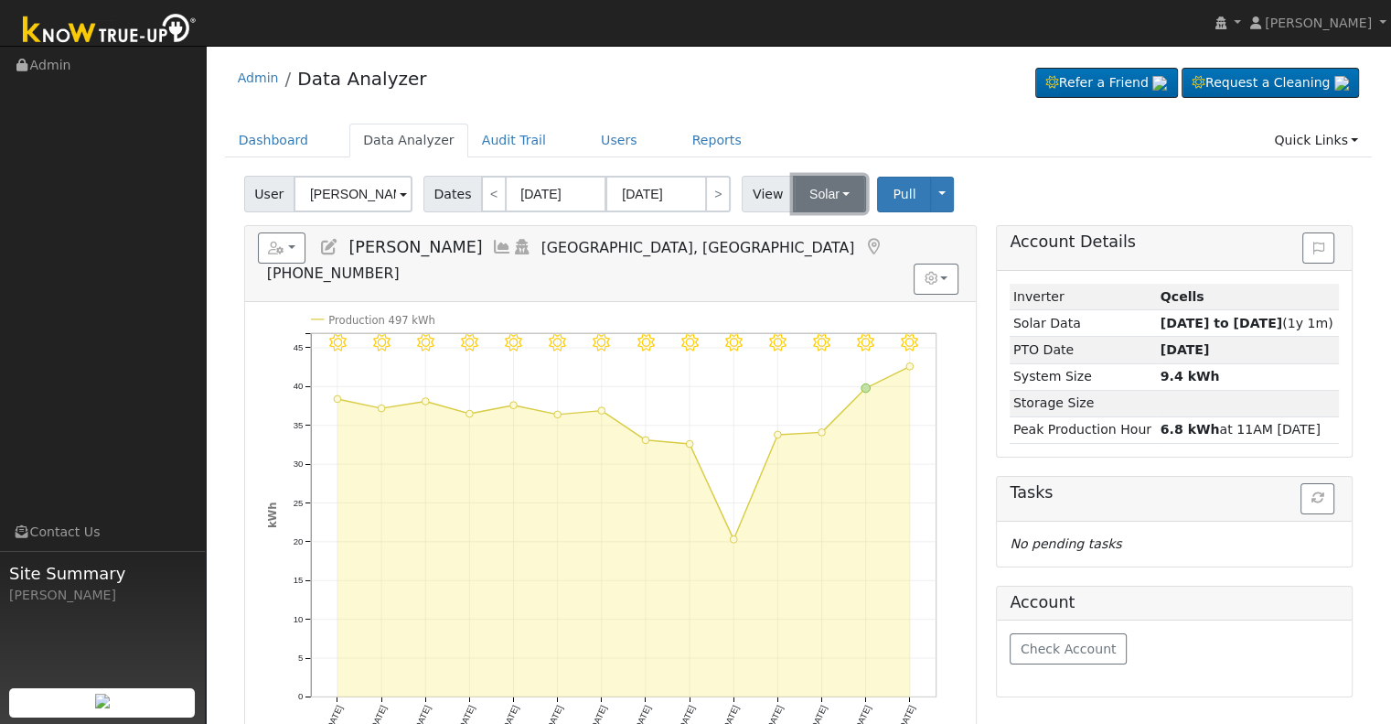
click at [809, 188] on button "Solar" at bounding box center [829, 194] width 73 height 37
click at [808, 230] on link "Utility" at bounding box center [852, 234] width 127 height 26
